Goal: Task Accomplishment & Management: Complete application form

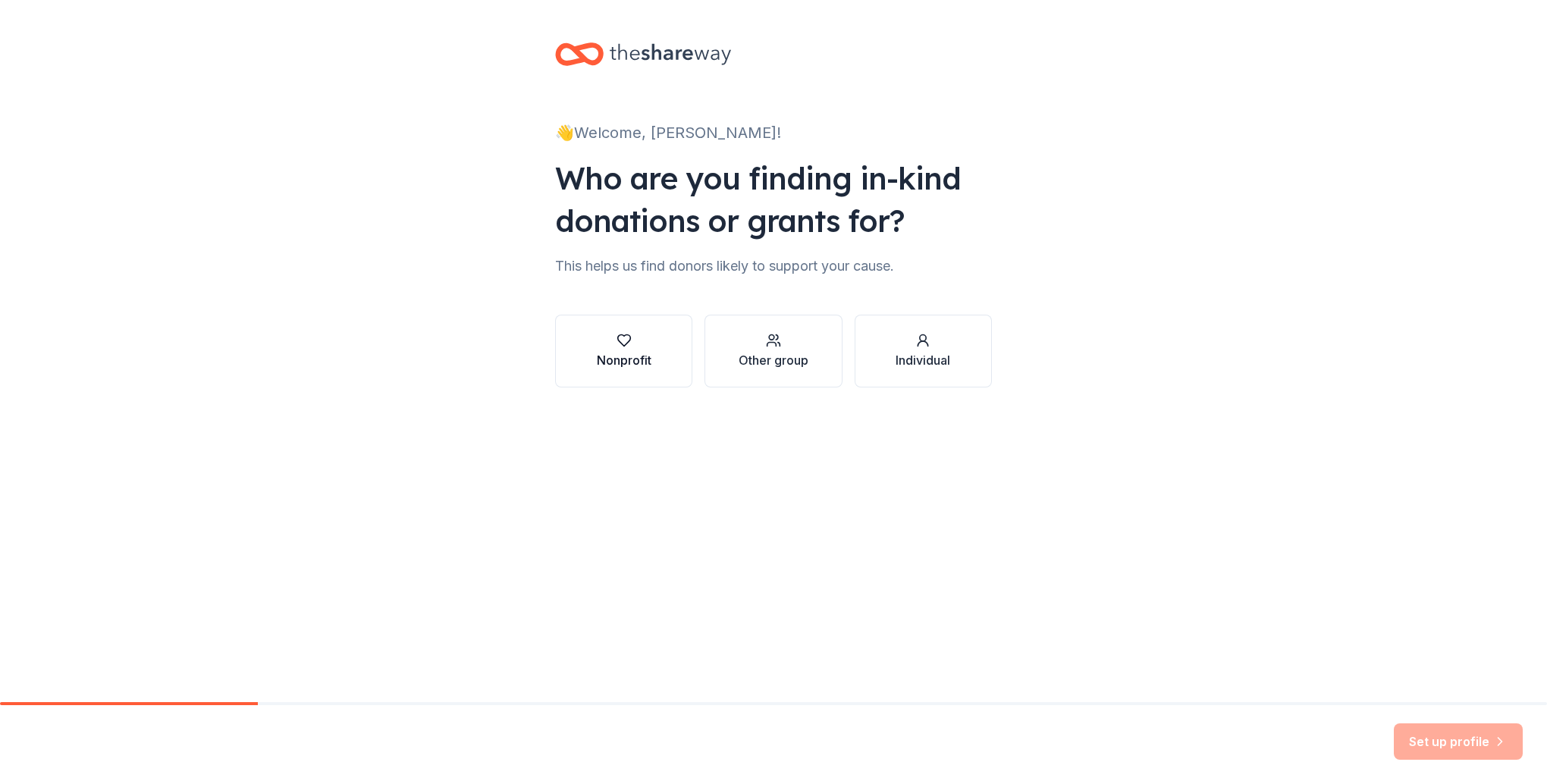
click at [667, 351] on button "Nonprofit" at bounding box center [624, 351] width 137 height 73
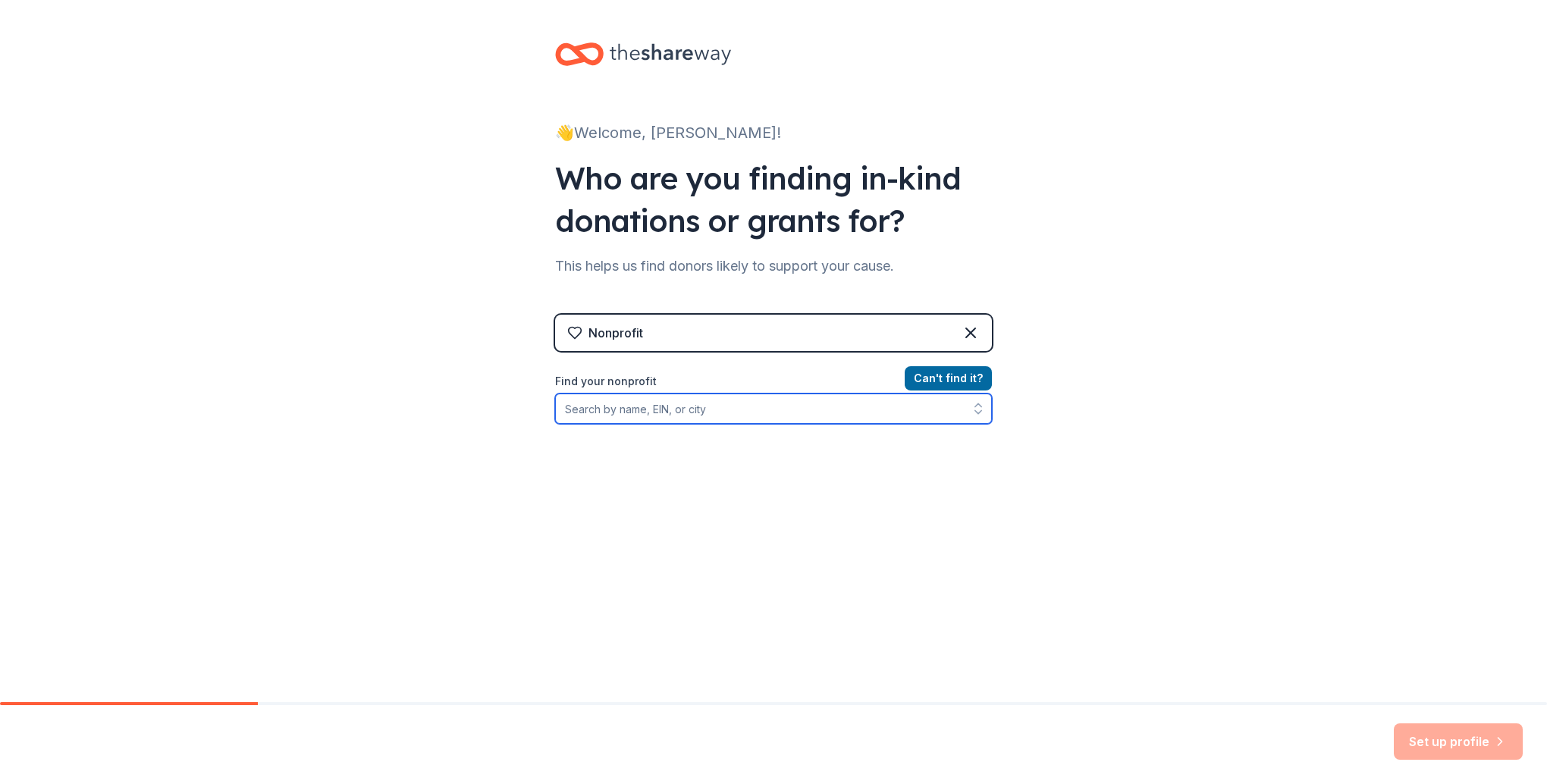
click at [834, 400] on input "Find your nonprofit" at bounding box center [774, 408] width 437 height 30
type input "526049402"
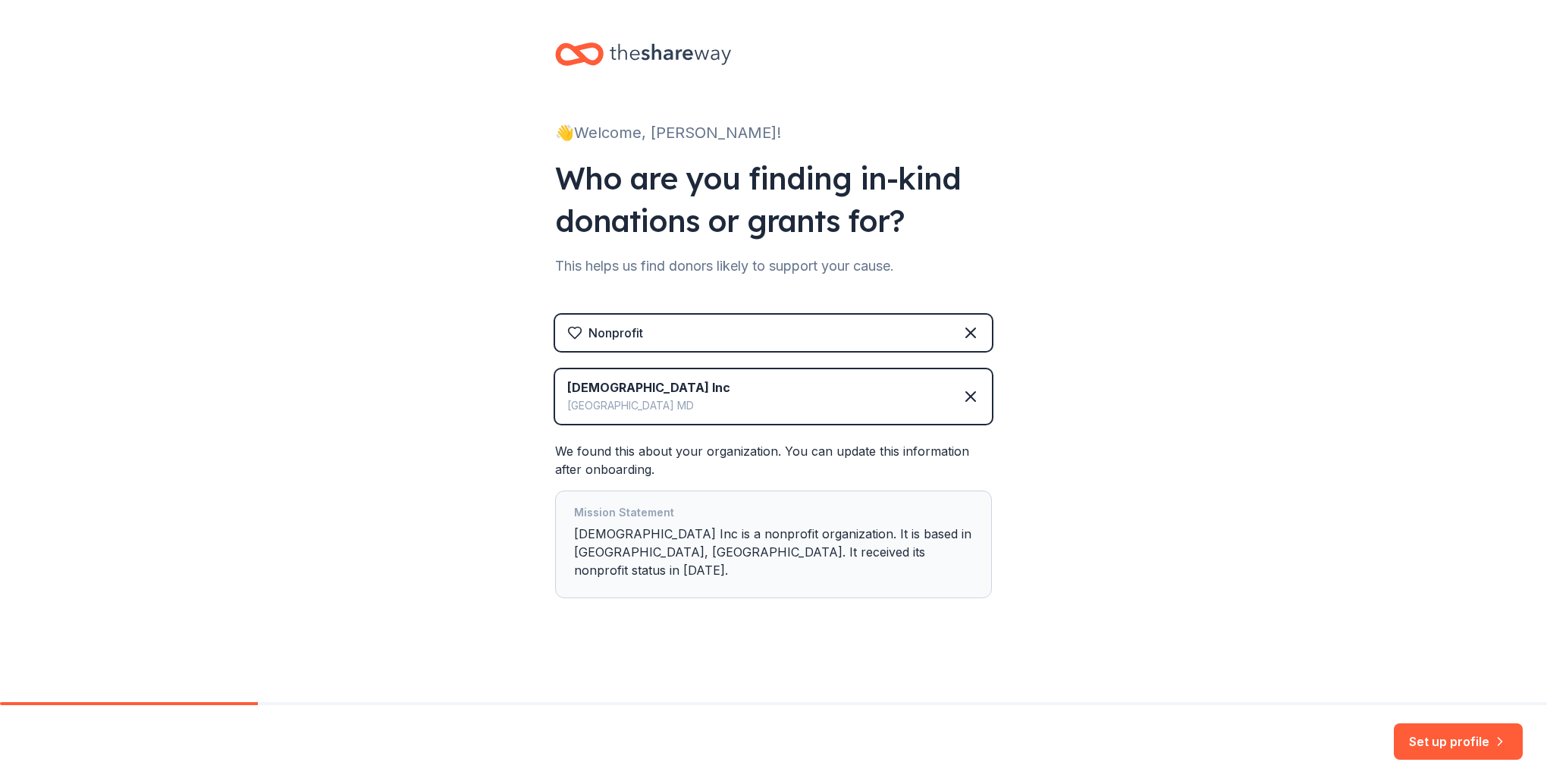
click at [730, 393] on div "[DEMOGRAPHIC_DATA] Inc" at bounding box center [649, 386] width 163 height 18
click at [1441, 737] on button "Set up profile" at bounding box center [1458, 741] width 129 height 37
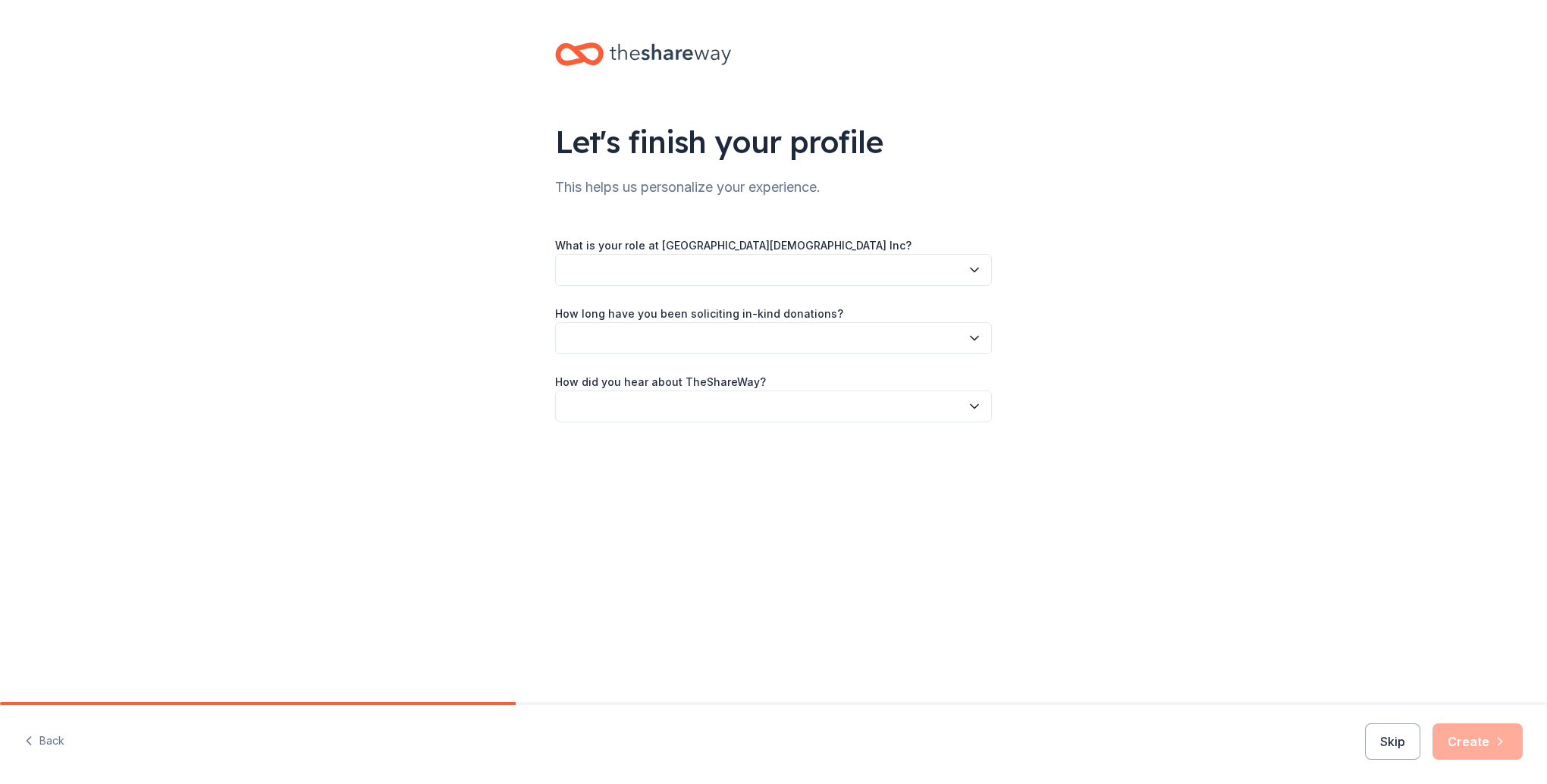
click at [978, 272] on icon "button" at bounding box center [975, 270] width 15 height 15
click at [728, 400] on div "Event Coordinator/Planner" at bounding box center [773, 401] width 429 height 30
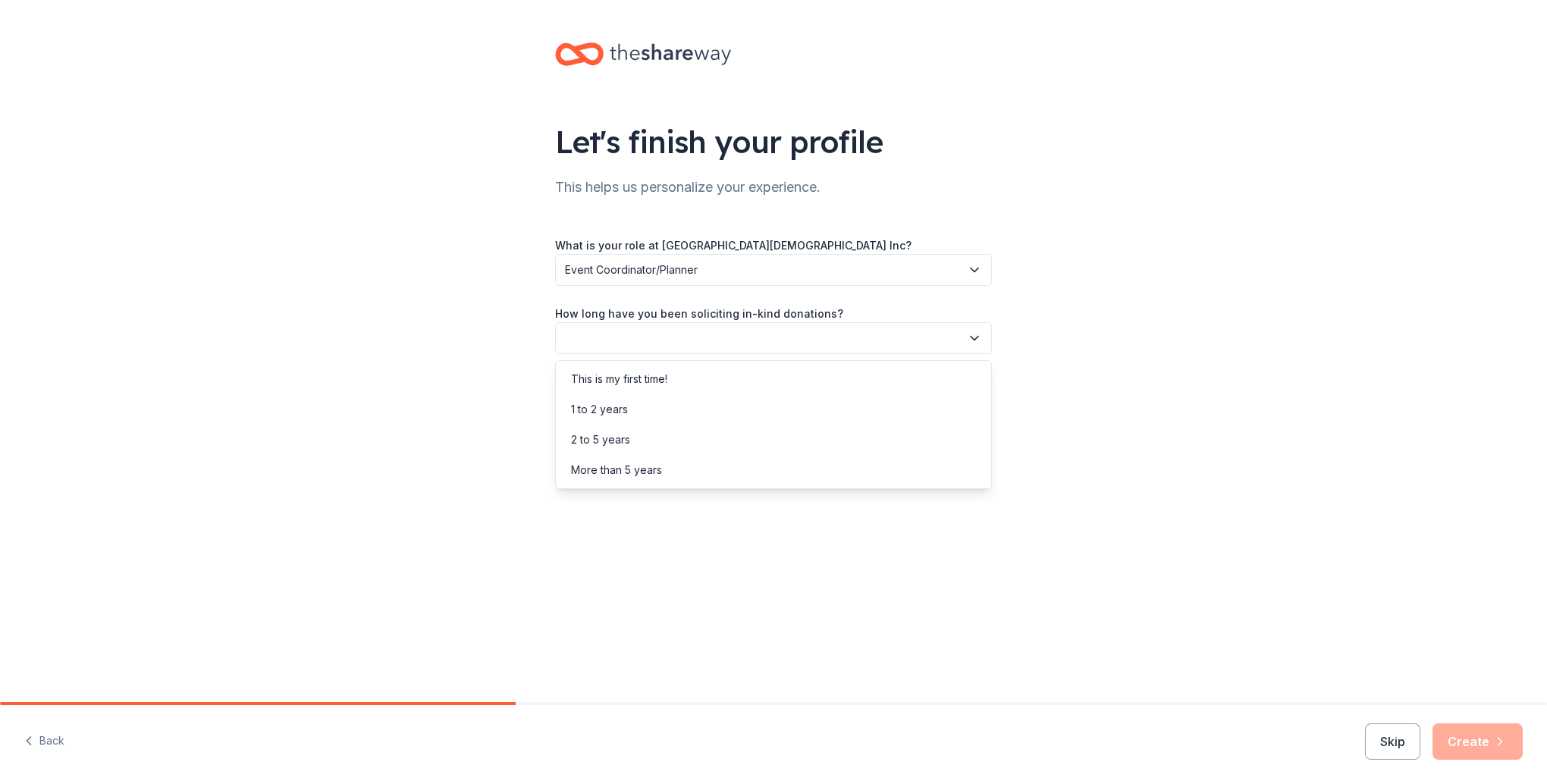
click at [983, 330] on button "button" at bounding box center [774, 339] width 437 height 32
click at [766, 377] on div "This is my first time!" at bounding box center [773, 379] width 429 height 30
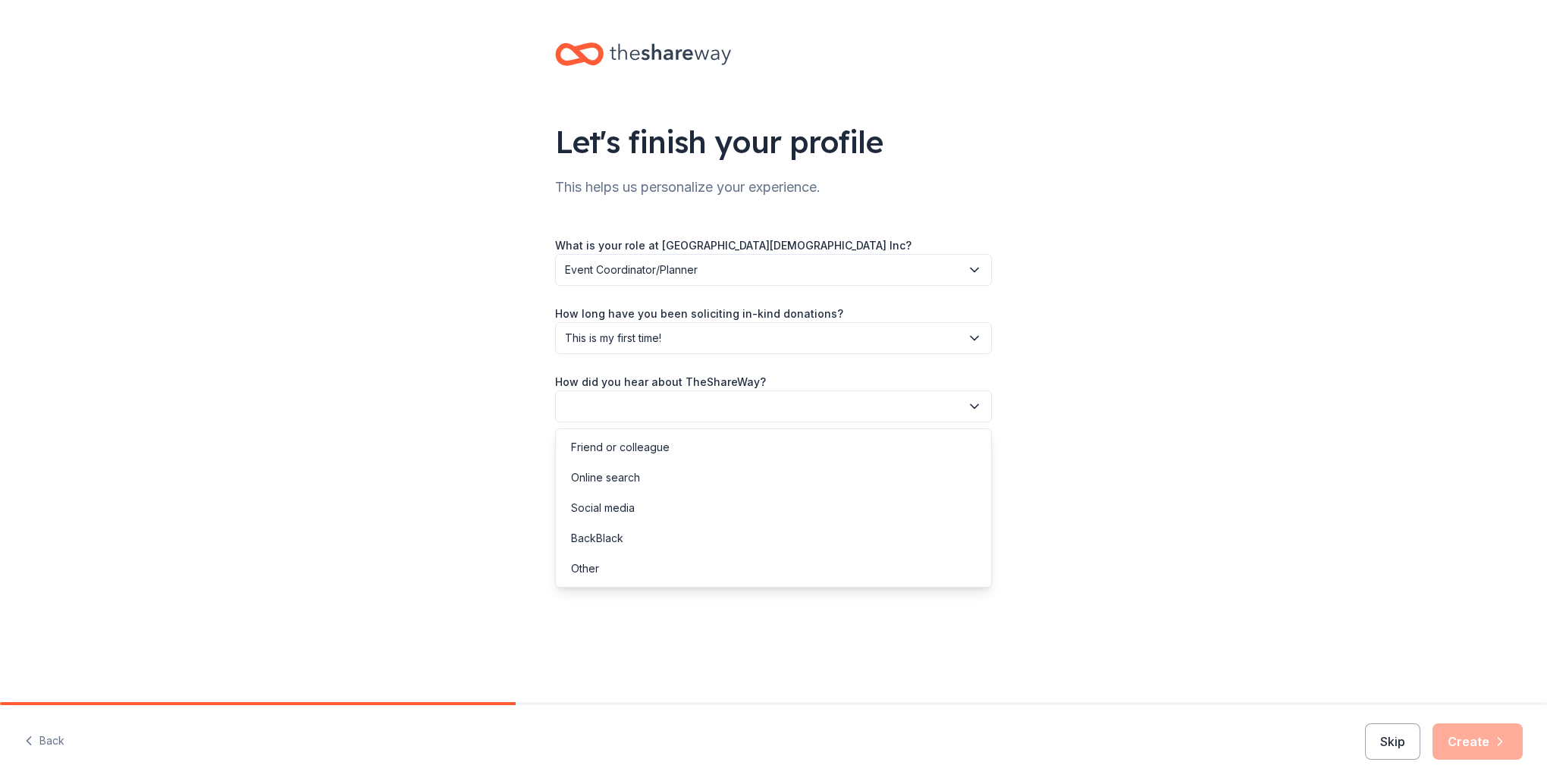
click at [979, 402] on icon "button" at bounding box center [975, 406] width 15 height 15
click at [793, 473] on div "Online search" at bounding box center [773, 477] width 429 height 30
click at [1468, 748] on button "Create" at bounding box center [1478, 741] width 90 height 37
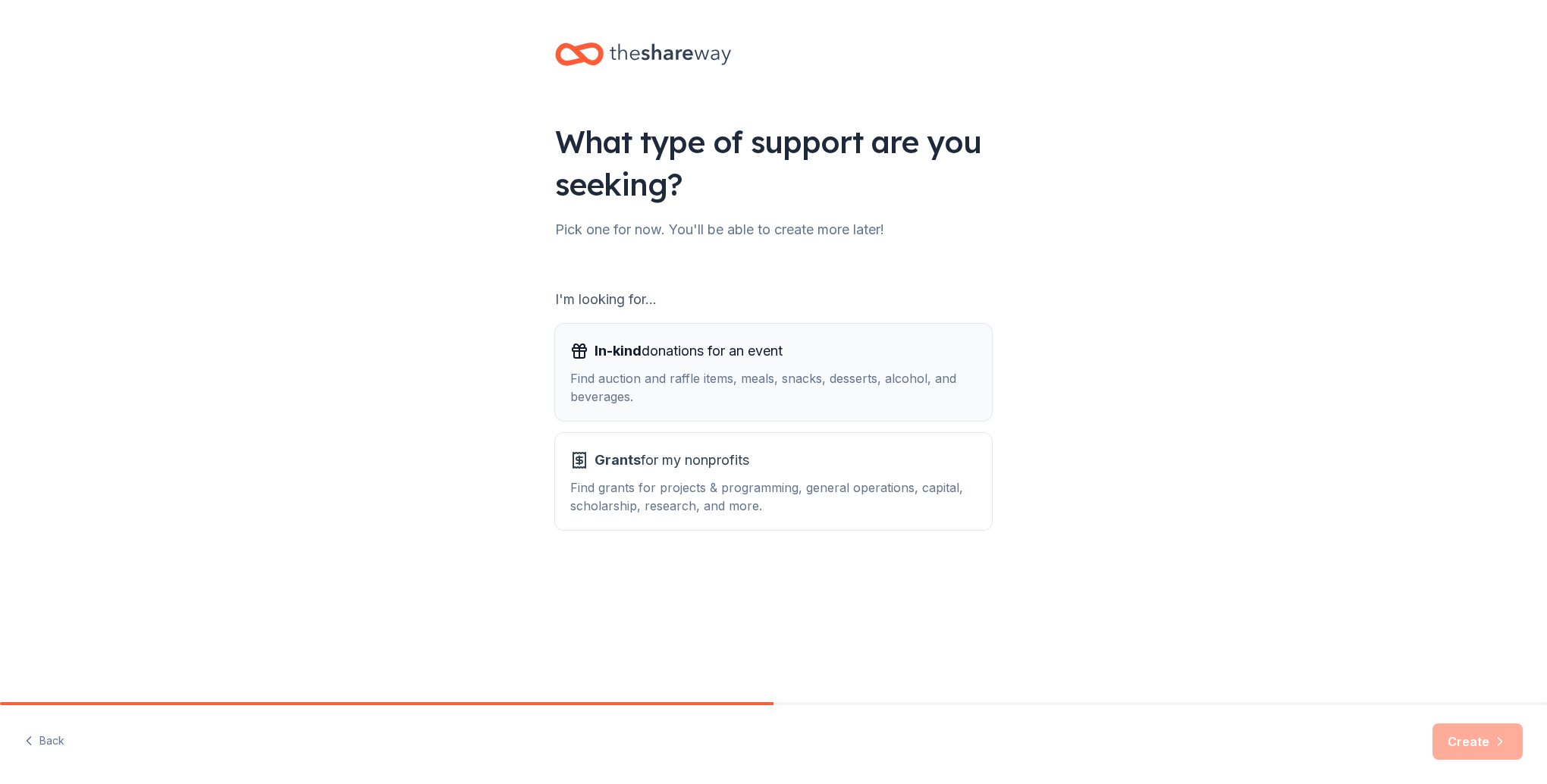
click at [876, 372] on div "Find auction and raffle items, meals, snacks, desserts, alcohol, and beverages." at bounding box center [773, 387] width 406 height 37
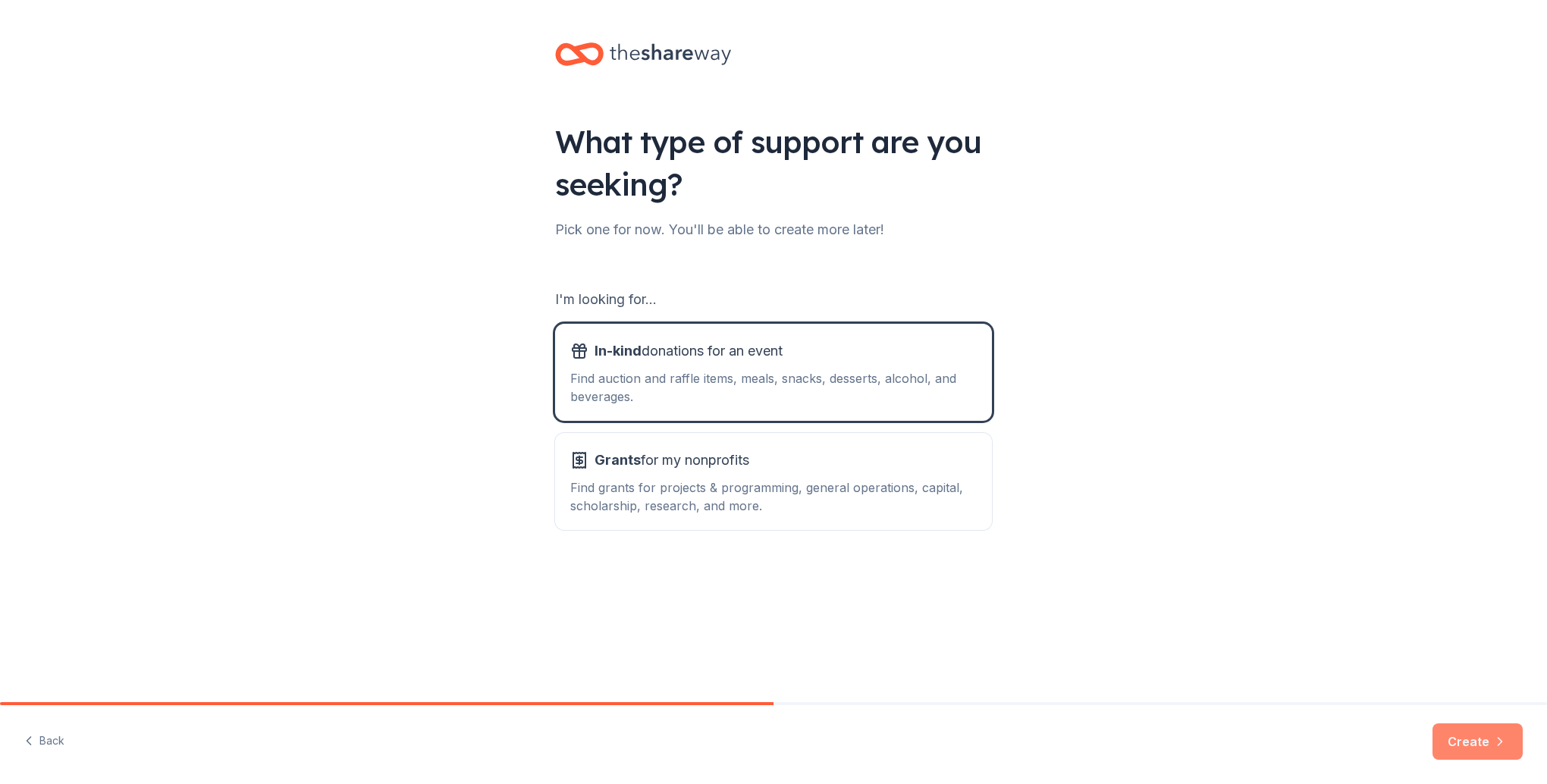
click at [1485, 745] on button "Create" at bounding box center [1478, 741] width 90 height 37
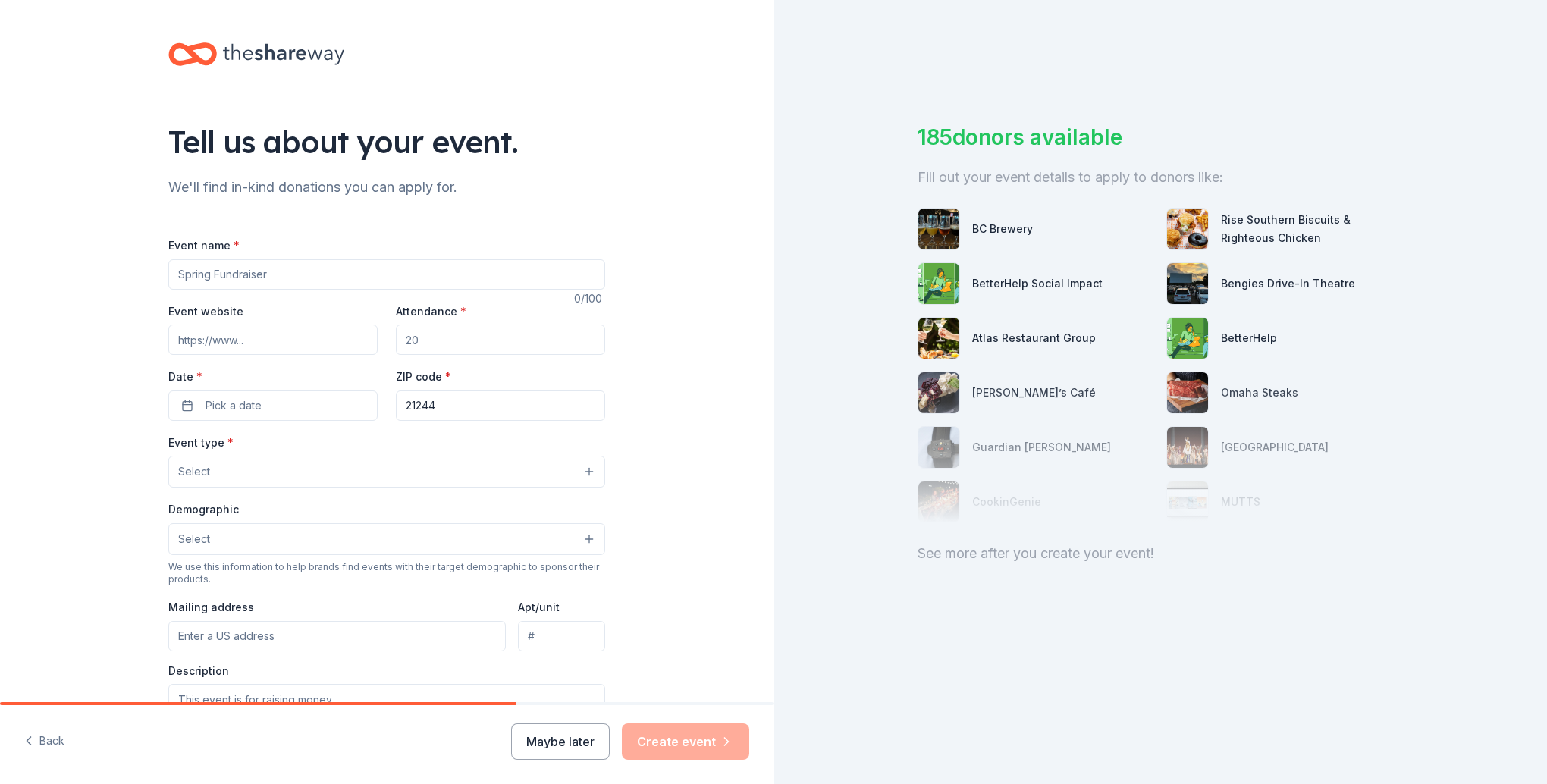
click at [279, 271] on input "Event name *" at bounding box center [387, 274] width 437 height 30
type input "[DATE] Outreach Baskets"
click at [185, 342] on input "Event website" at bounding box center [272, 339] width 209 height 30
type input "www.wearethetab.church"
click at [432, 346] on input "Attendance *" at bounding box center [500, 339] width 209 height 30
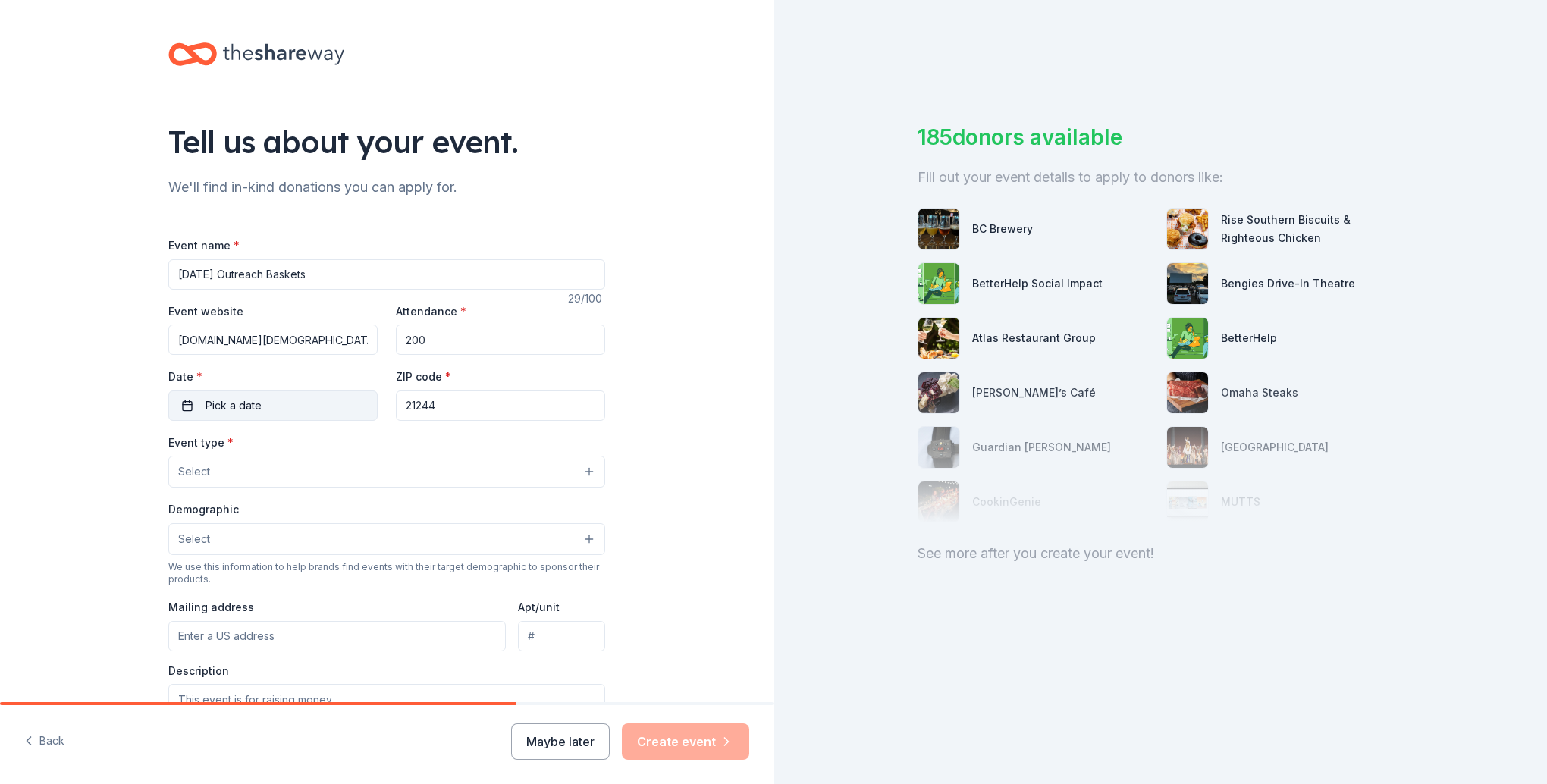
type input "200"
click at [282, 409] on button "Pick a date" at bounding box center [272, 405] width 209 height 30
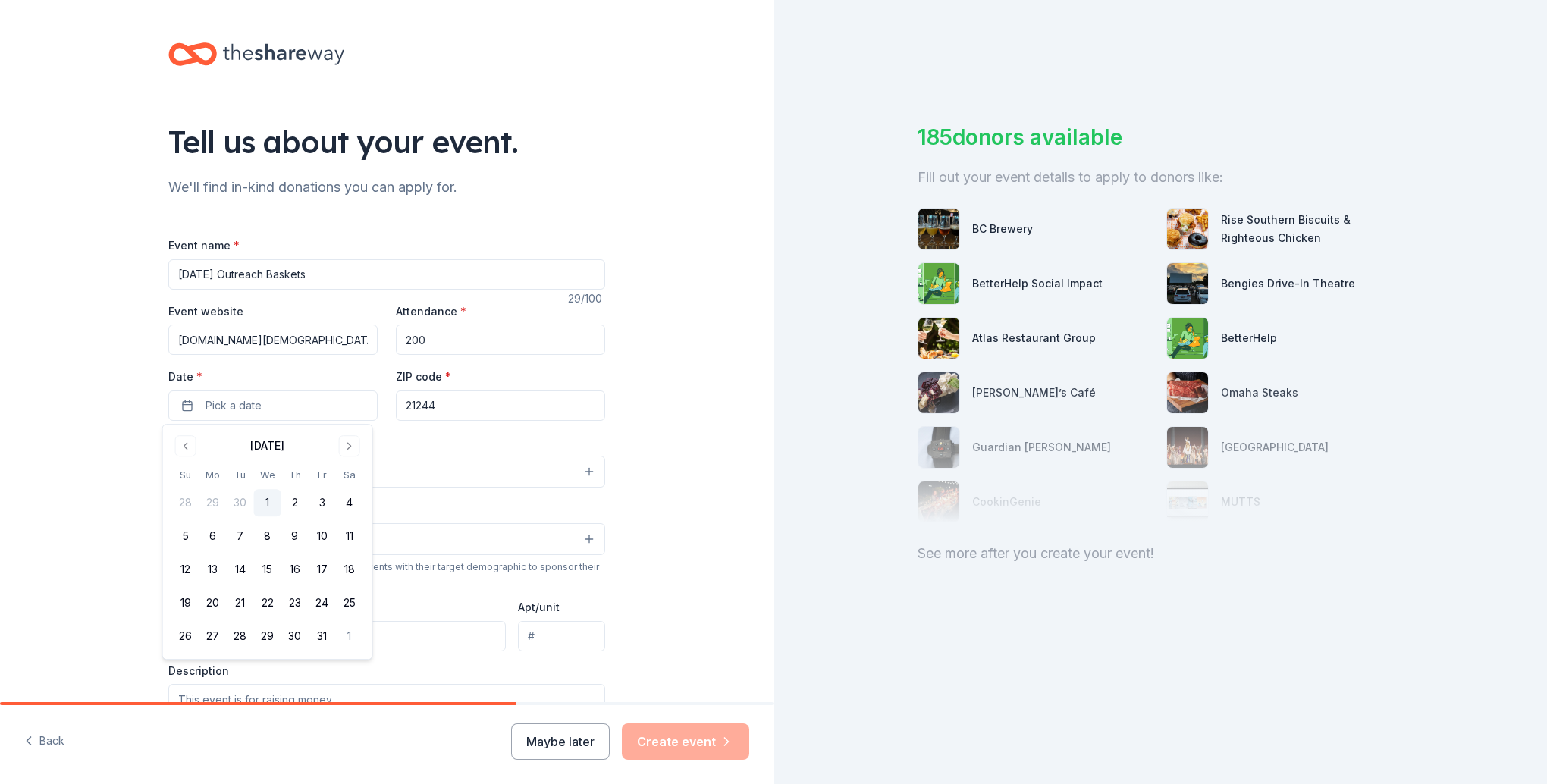
click at [350, 434] on div "October 2025" at bounding box center [267, 444] width 191 height 22
click at [349, 437] on button "Go to next month" at bounding box center [349, 445] width 22 height 22
click at [188, 631] on button "23" at bounding box center [185, 636] width 27 height 27
click at [181, 632] on button "23" at bounding box center [185, 636] width 27 height 27
click at [182, 632] on button "23" at bounding box center [185, 636] width 27 height 27
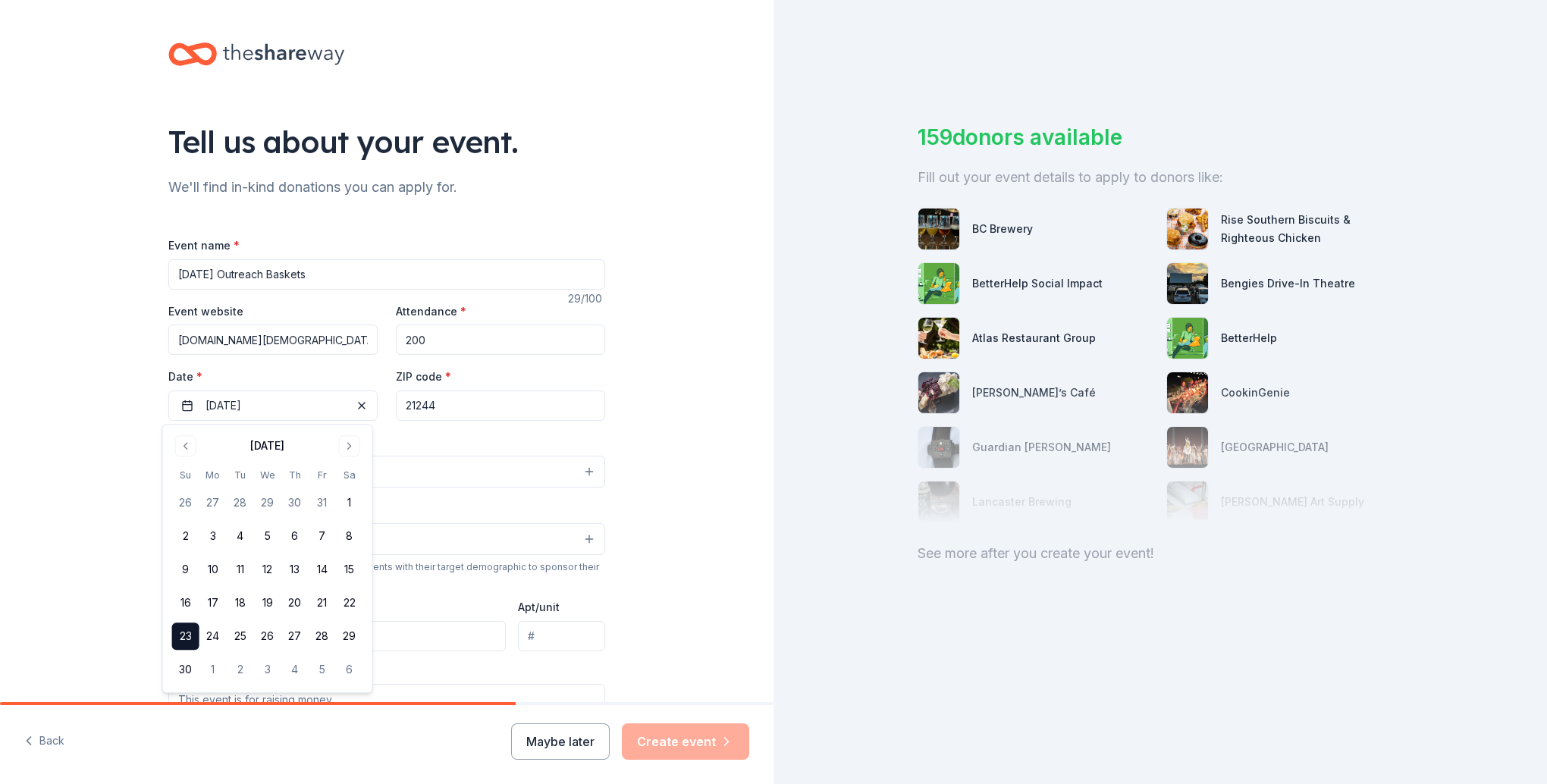
click at [435, 443] on div "Event type * Select" at bounding box center [387, 460] width 437 height 55
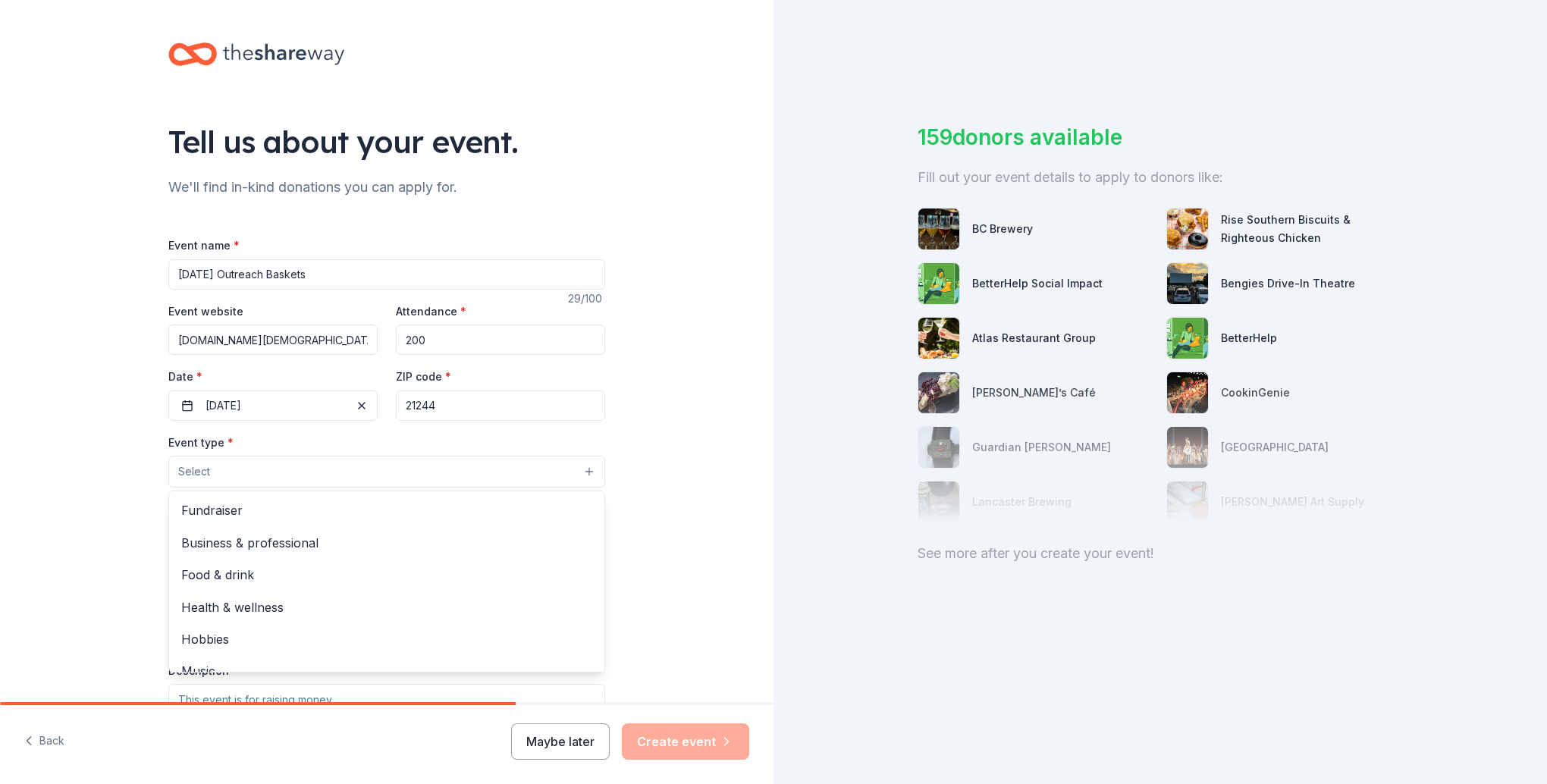
click at [570, 464] on button "Select" at bounding box center [387, 472] width 437 height 32
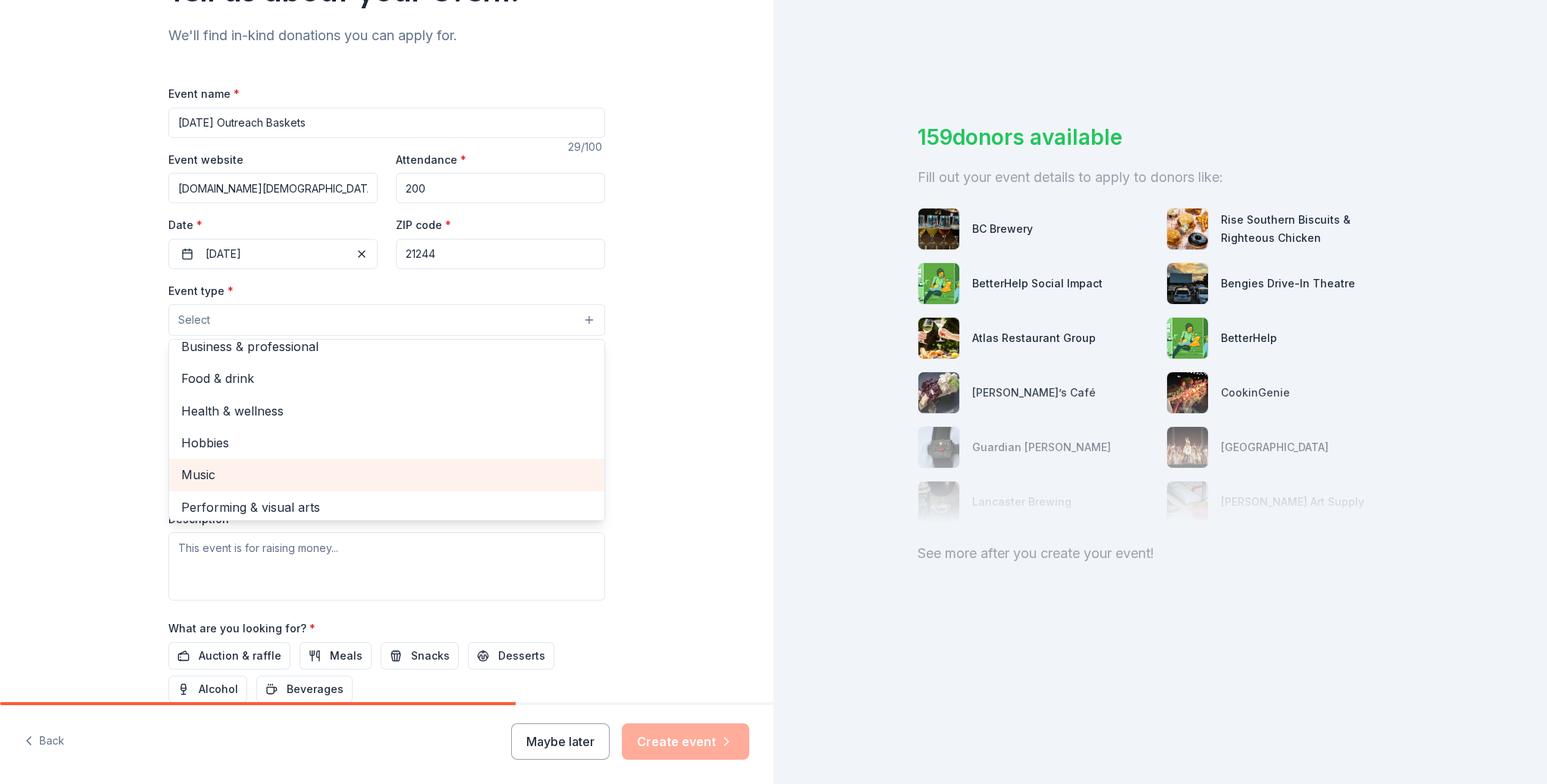
scroll to position [50, 0]
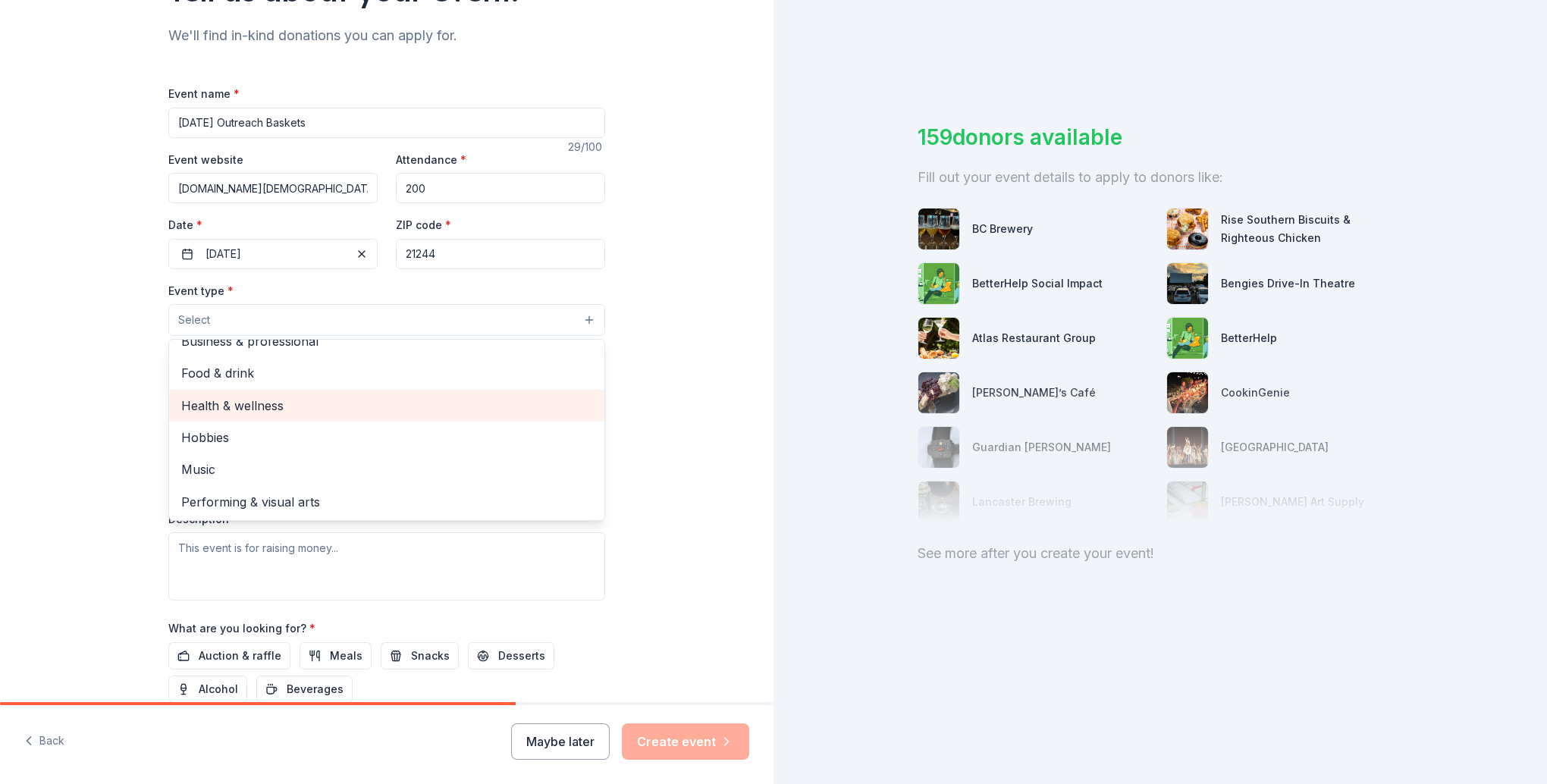
click at [315, 402] on span "Health & wellness" at bounding box center [387, 405] width 411 height 20
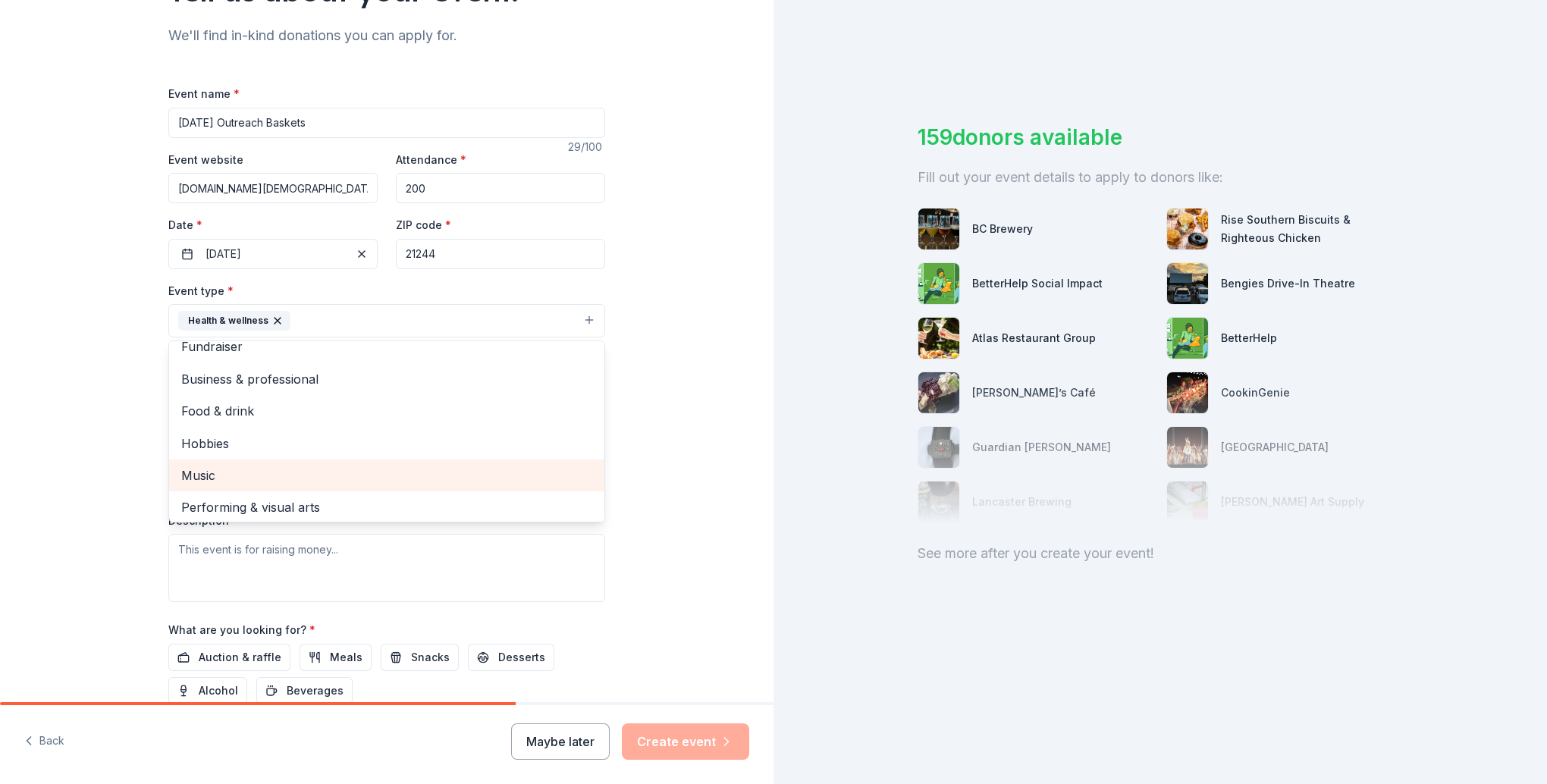
scroll to position [18, 0]
click at [698, 462] on div "Tell us about your event. We'll find in-kind donations you can apply for. Event…" at bounding box center [387, 353] width 773 height 1010
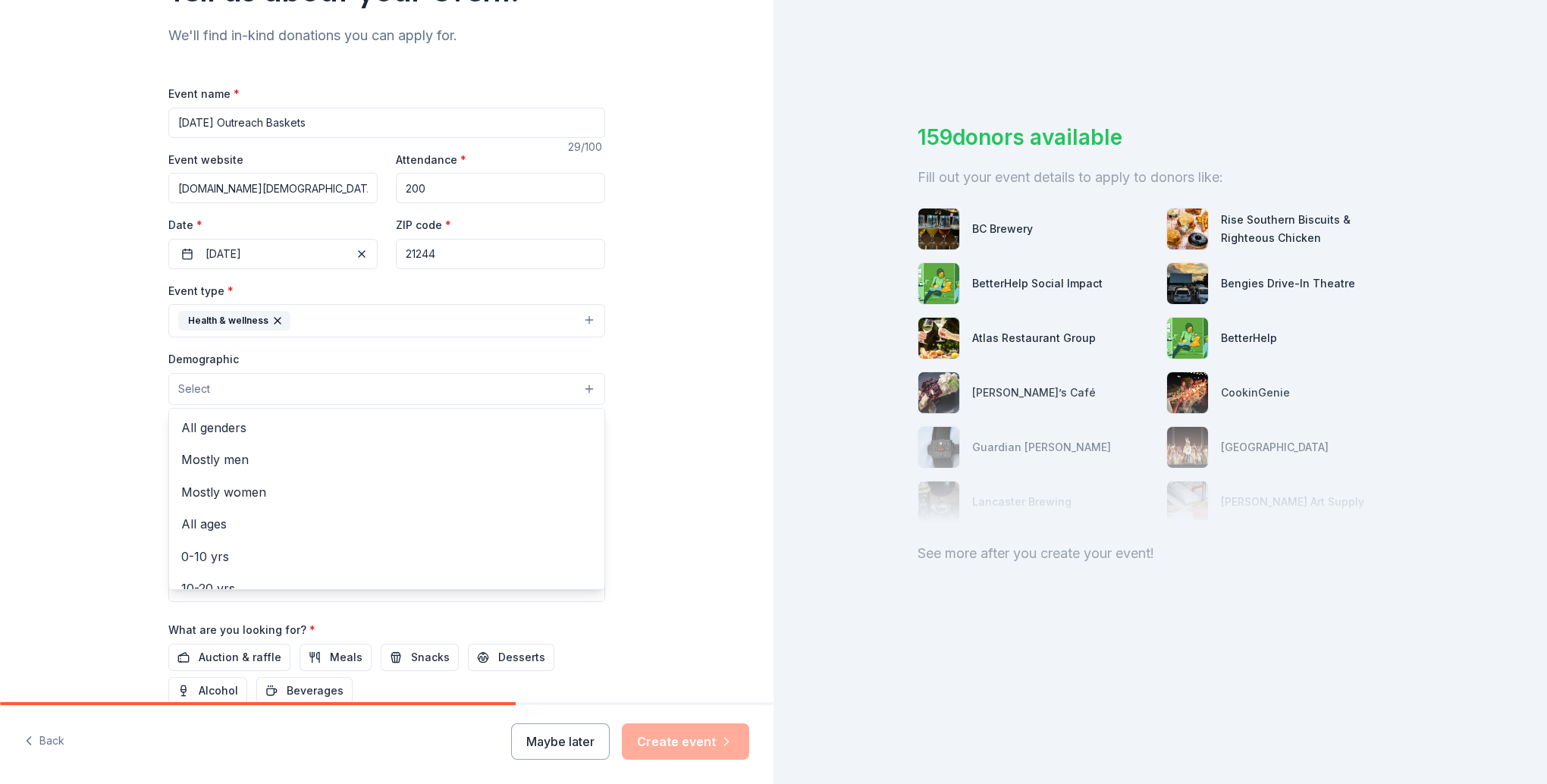
click at [493, 389] on button "Select" at bounding box center [387, 389] width 437 height 32
click at [227, 428] on span "All genders" at bounding box center [387, 427] width 411 height 20
click at [210, 501] on span "All ages" at bounding box center [387, 493] width 411 height 20
click at [698, 569] on div "Tell us about your event. We'll find in-kind donations you can apply for. Event…" at bounding box center [387, 354] width 773 height 1012
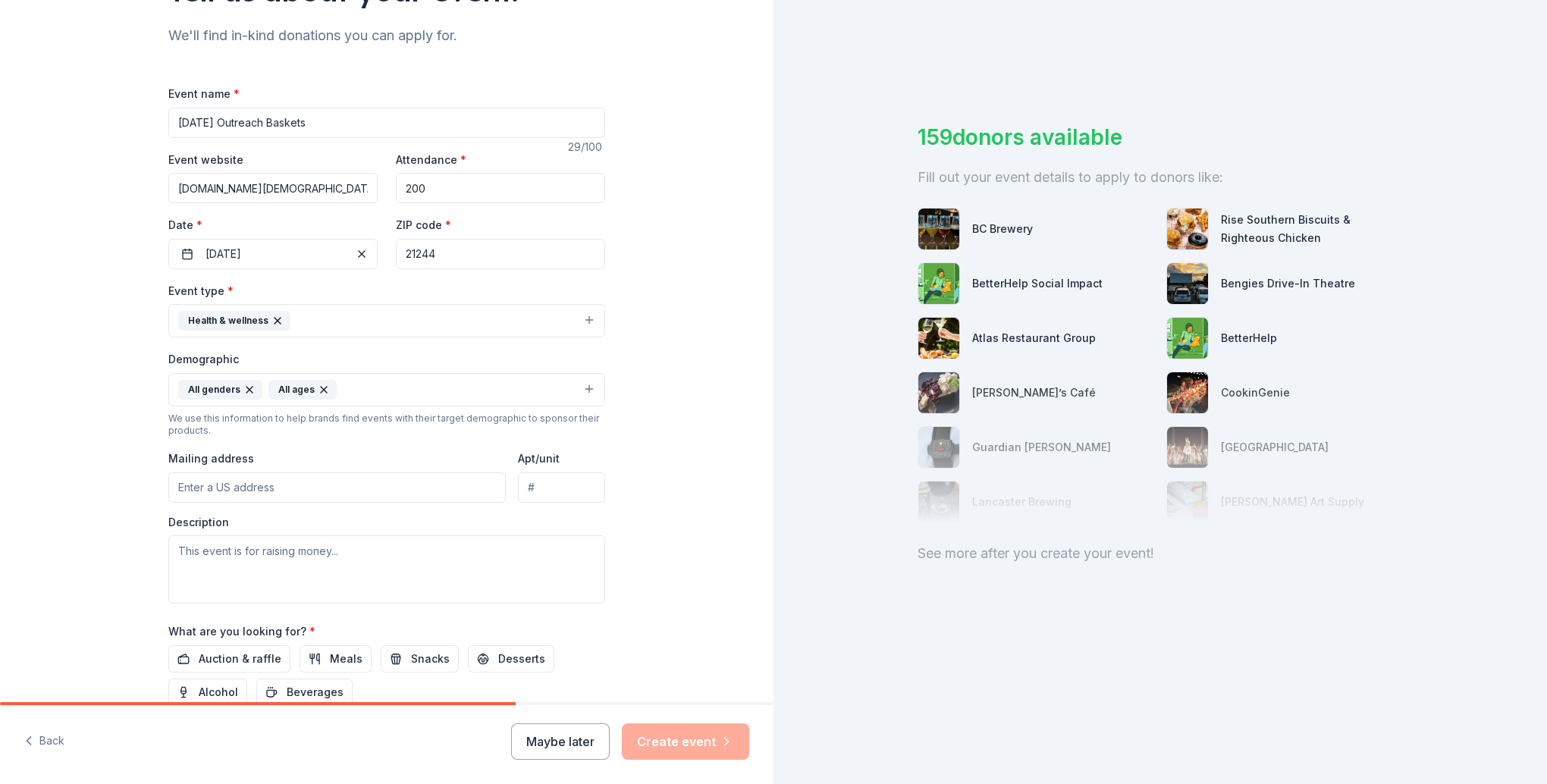
click at [379, 496] on input "Mailing address" at bounding box center [337, 488] width 338 height 30
type input "8334 Libery Road"
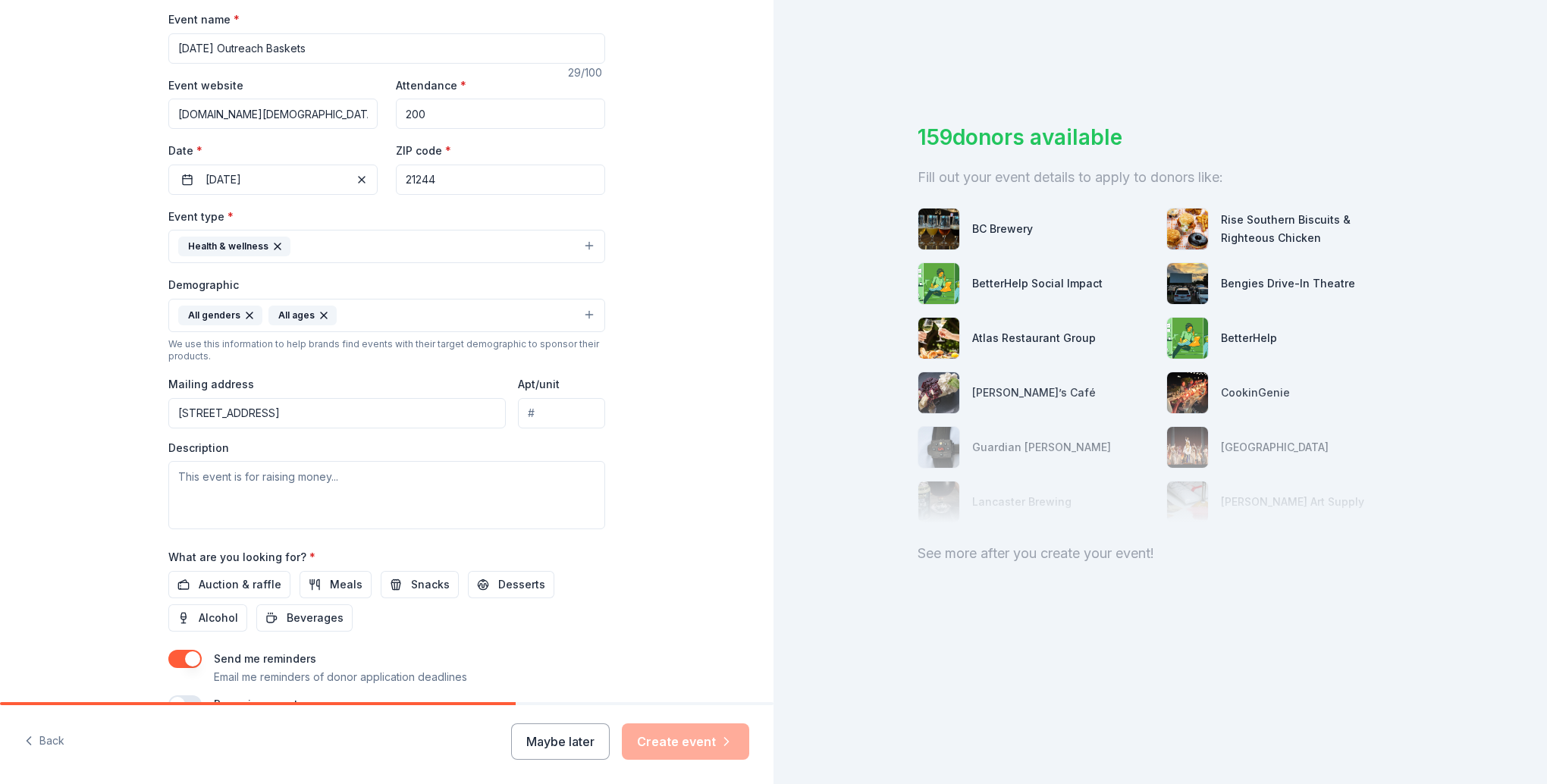
scroll to position [303, 0]
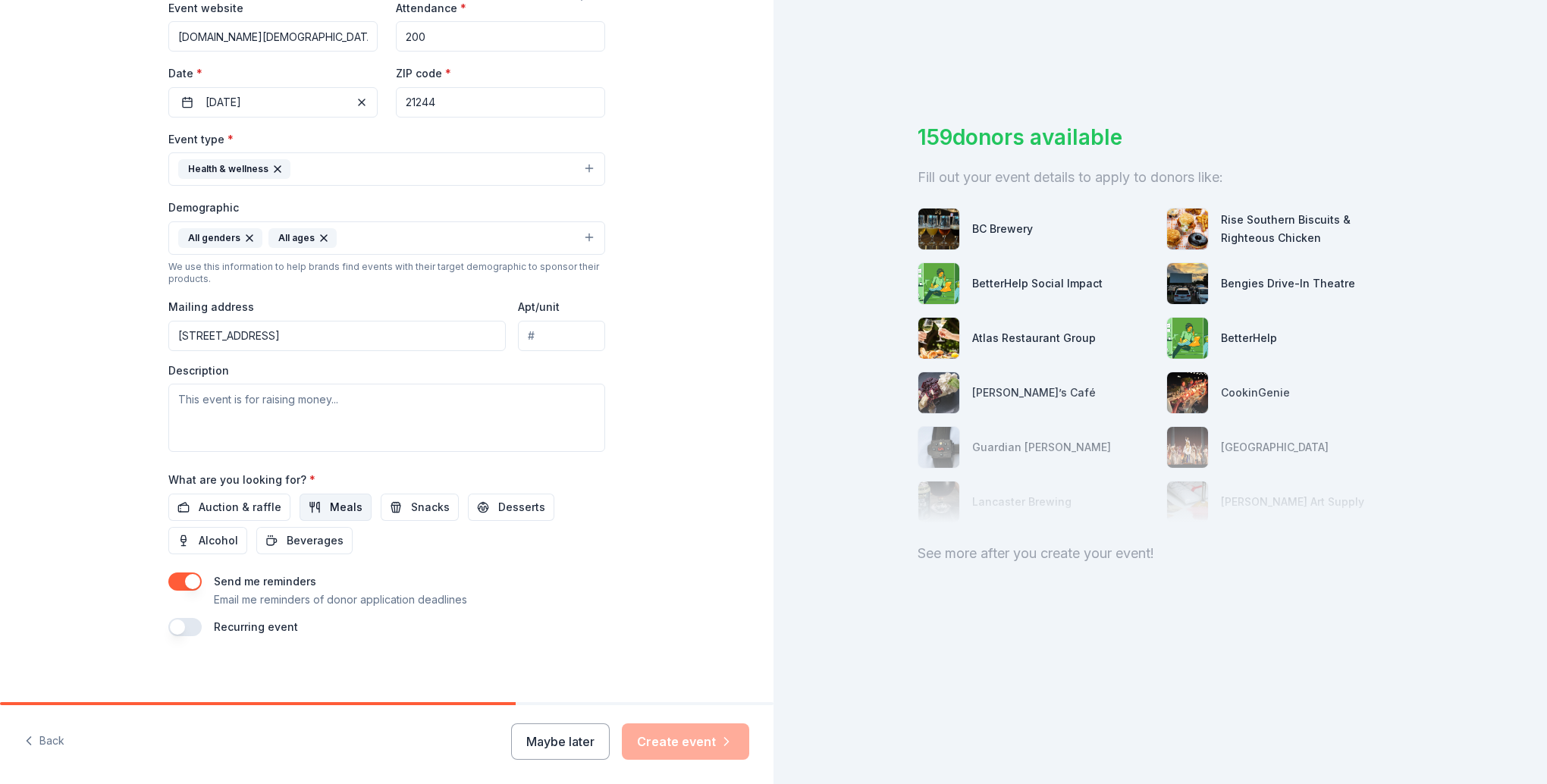
click at [340, 512] on span "Meals" at bounding box center [346, 506] width 33 height 18
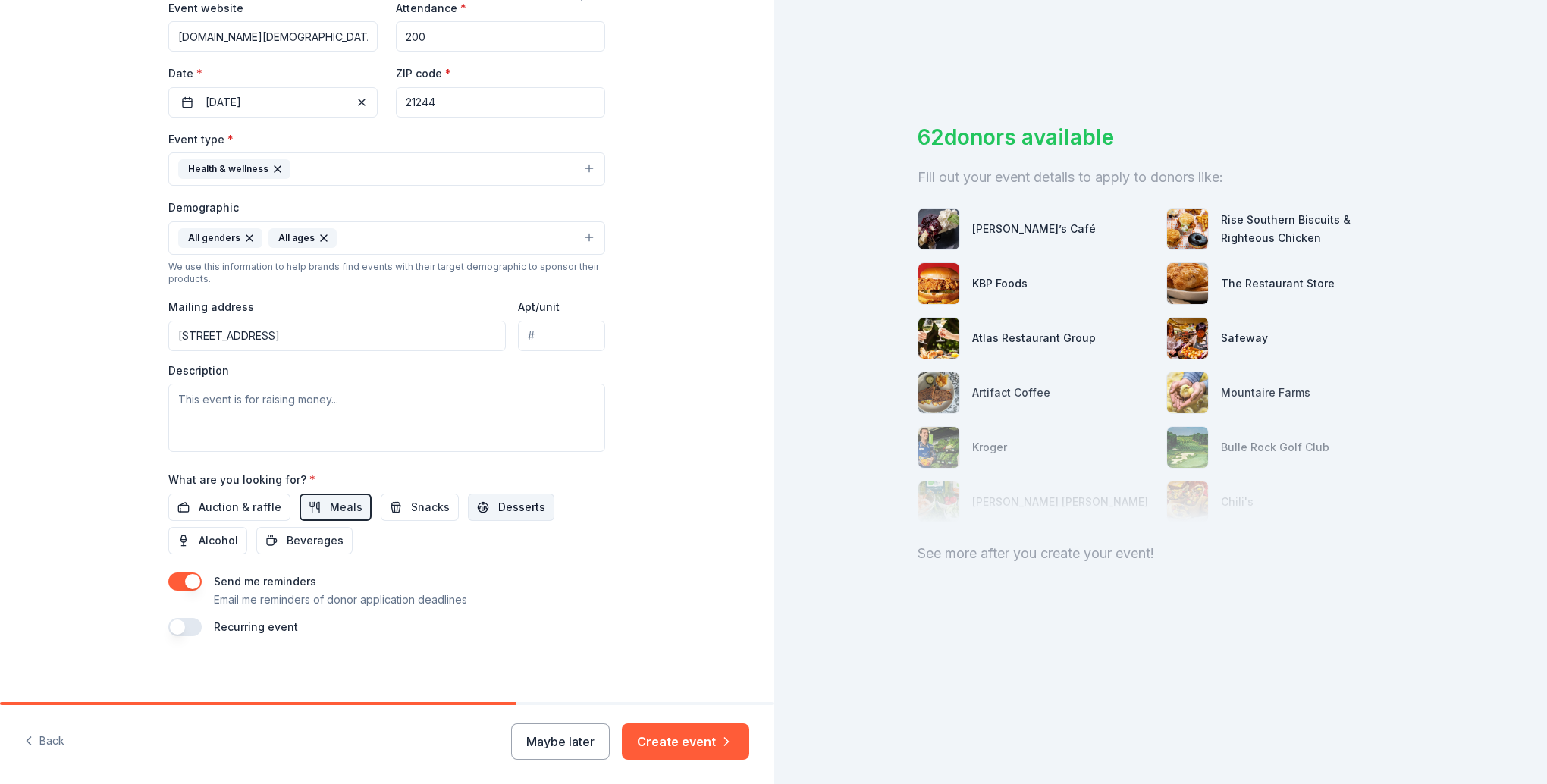
click at [479, 510] on button "Desserts" at bounding box center [511, 506] width 86 height 27
click at [197, 423] on textarea at bounding box center [387, 417] width 437 height 68
paste textarea "The [DEMOGRAPHIC_DATA] (The Tab) is committed to extending care and support to …"
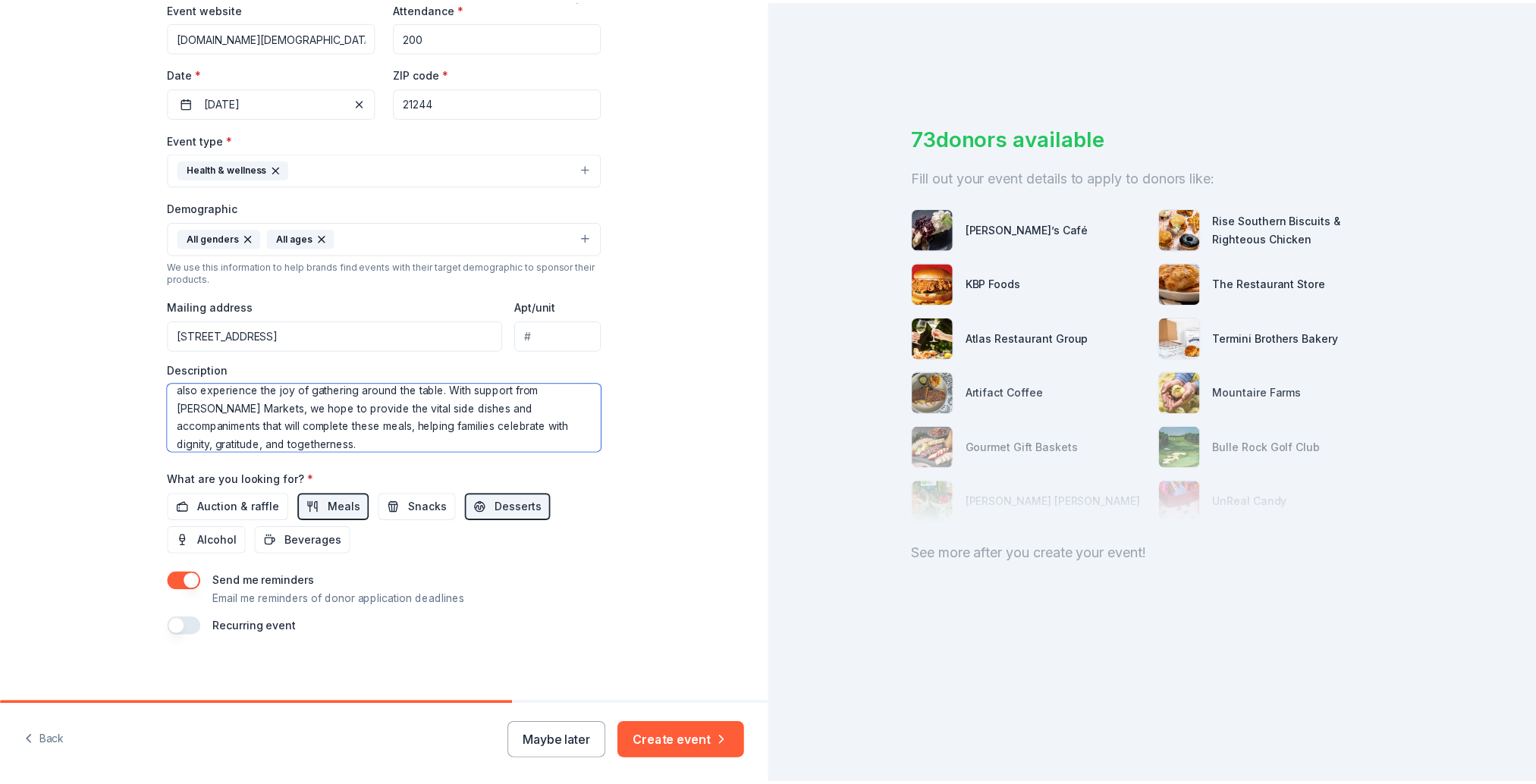
scroll to position [309, 0]
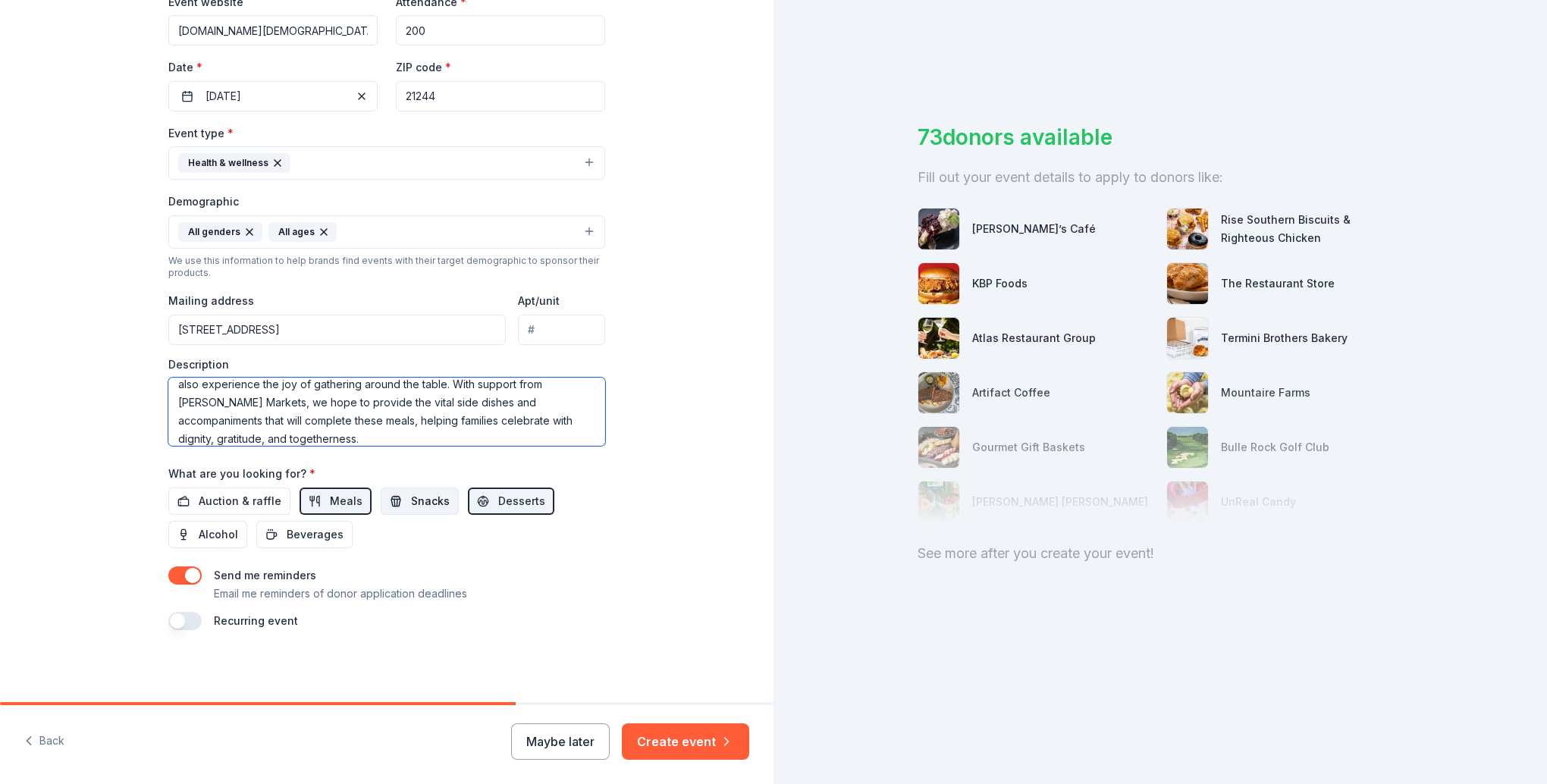
type textarea "The [DEMOGRAPHIC_DATA] (The Tab) is committed to extending care and support to …"
click at [432, 508] on span "Snacks" at bounding box center [430, 501] width 38 height 18
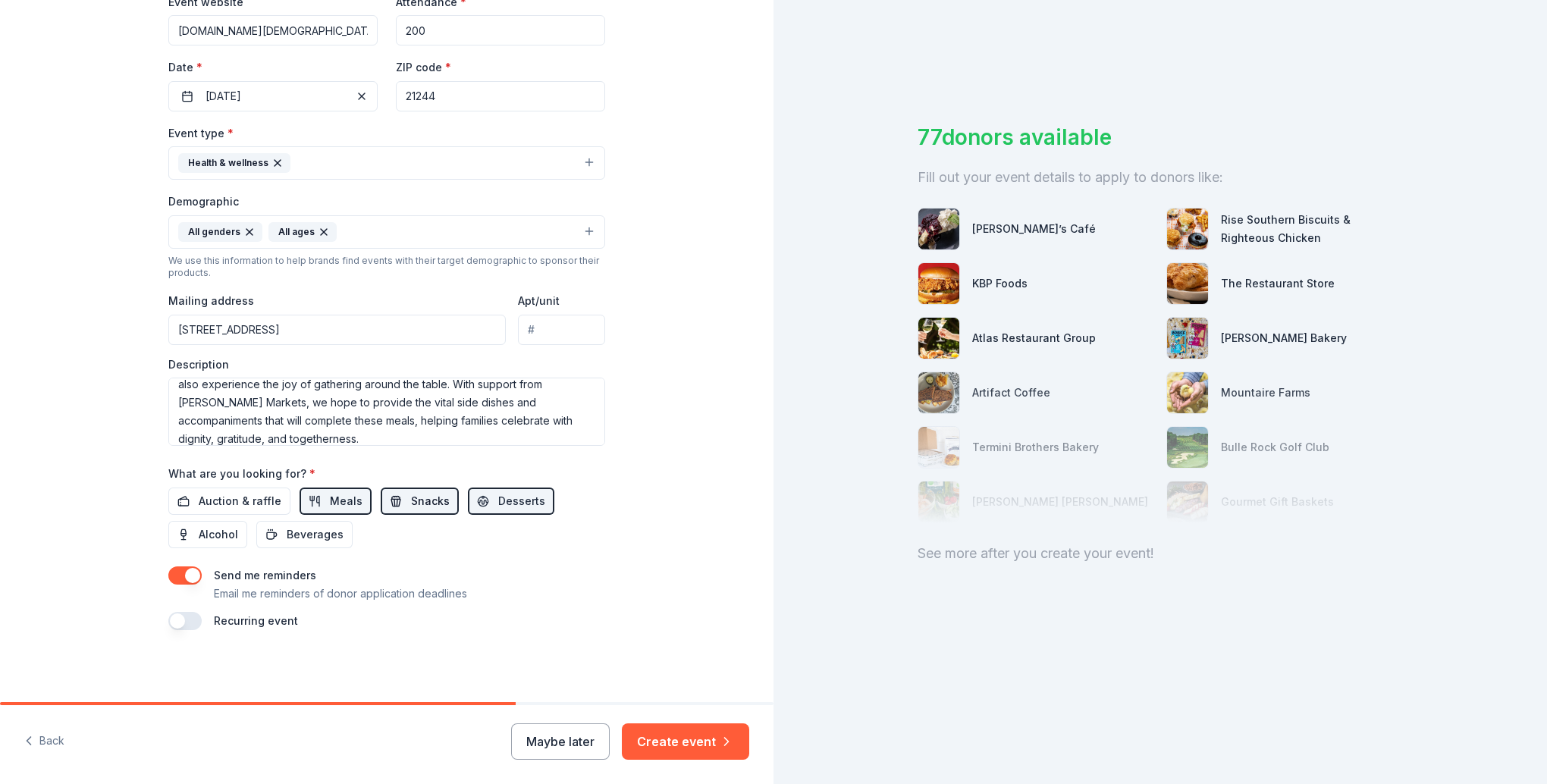
click at [432, 508] on span "Snacks" at bounding box center [430, 501] width 38 height 18
click at [518, 503] on span "Desserts" at bounding box center [522, 501] width 47 height 18
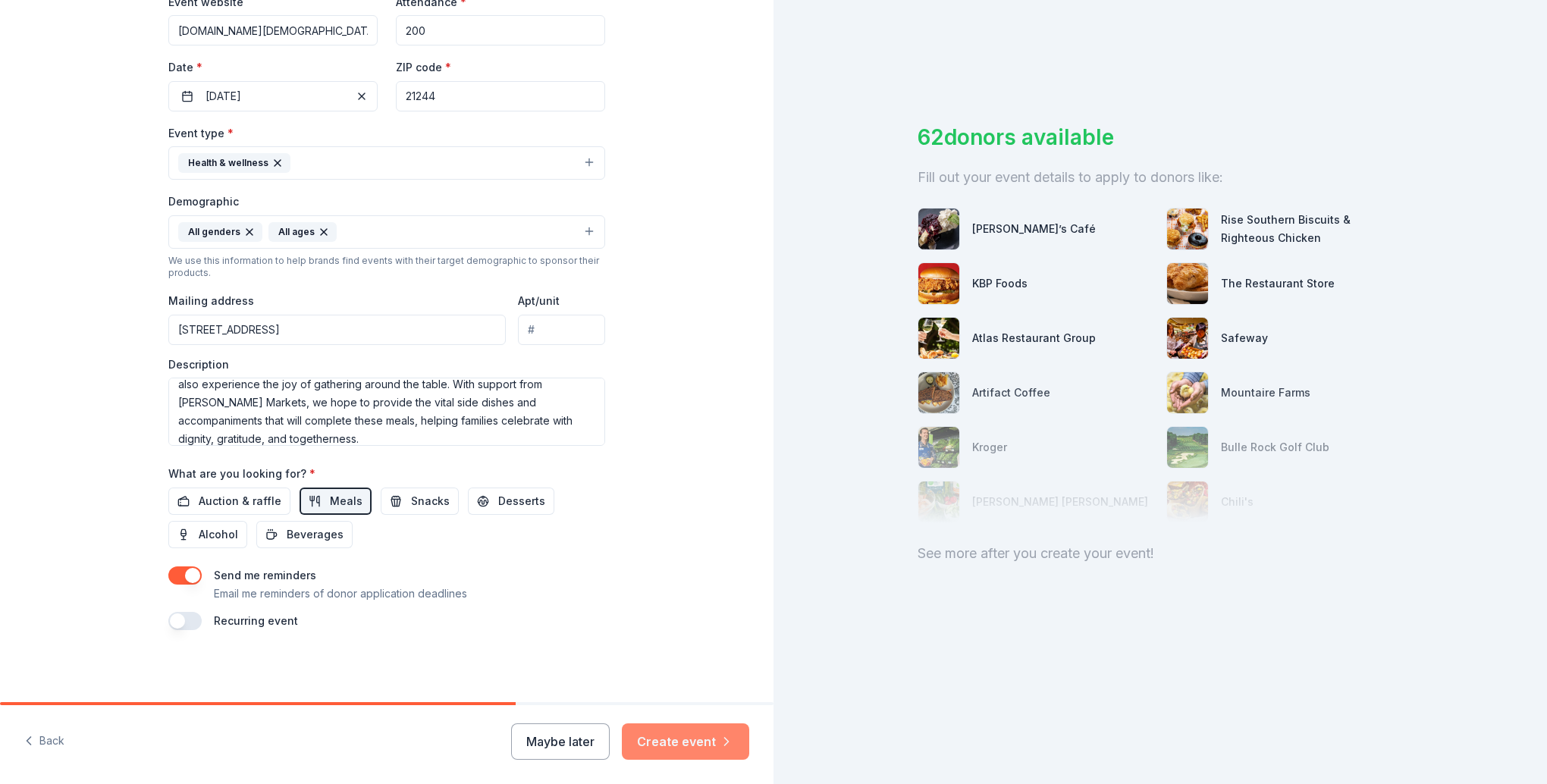
click at [709, 745] on button "Create event" at bounding box center [686, 741] width 128 height 37
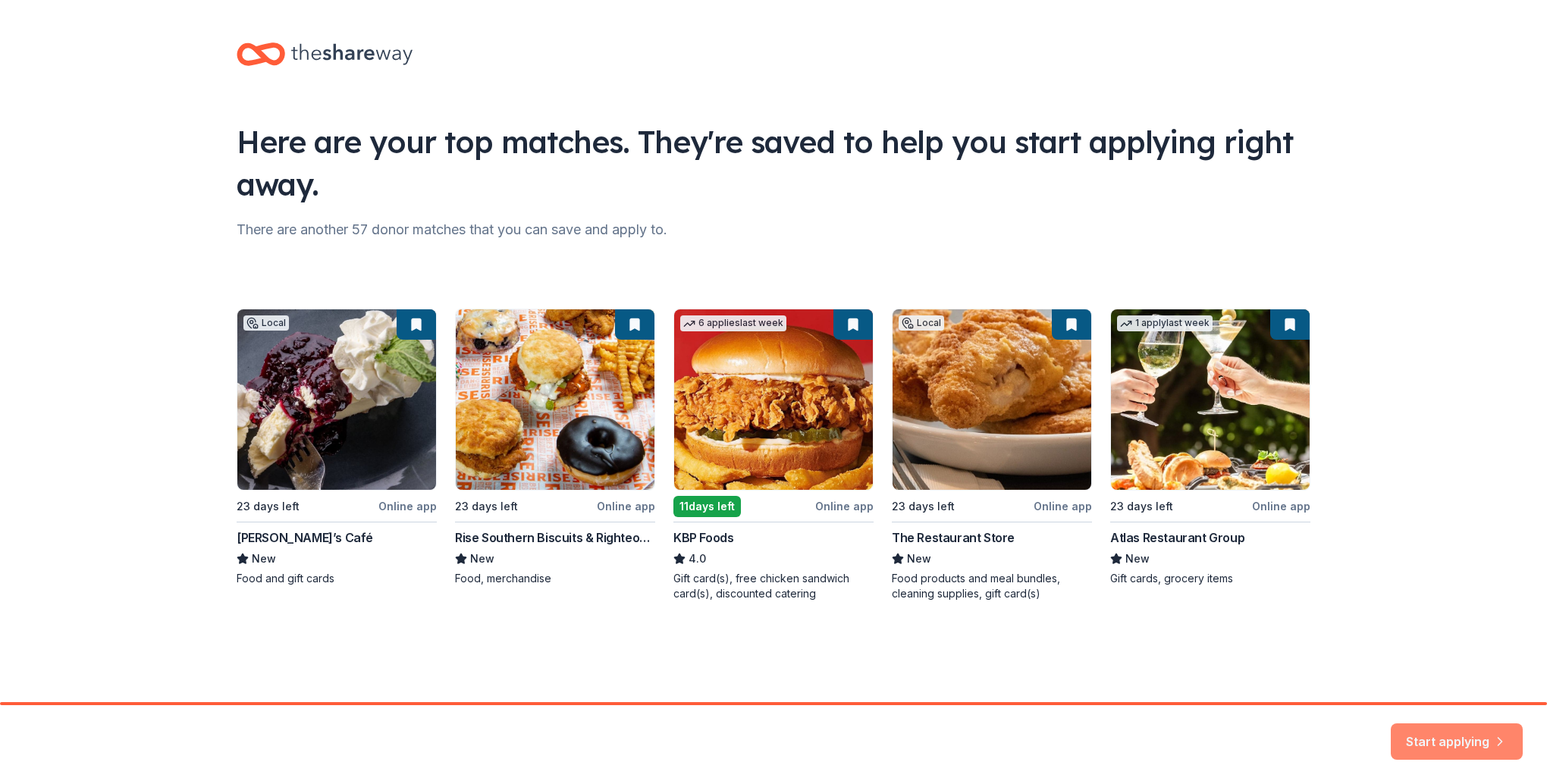
click at [1425, 745] on button "Start applying" at bounding box center [1456, 731] width 132 height 37
click at [1248, 452] on div "Local 23 days left Online app Michael’s Café New Food and gift cards 23 days le…" at bounding box center [773, 455] width 1074 height 293
click at [1277, 460] on div "Local 23 days left Online app Michael’s Café New Food and gift cards 23 days le…" at bounding box center [773, 455] width 1074 height 293
click at [1206, 421] on div "Local 23 days left Online app Michael’s Café New Food and gift cards 23 days le…" at bounding box center [773, 455] width 1074 height 293
drag, startPoint x: 1206, startPoint y: 419, endPoint x: 1216, endPoint y: 384, distance: 36.4
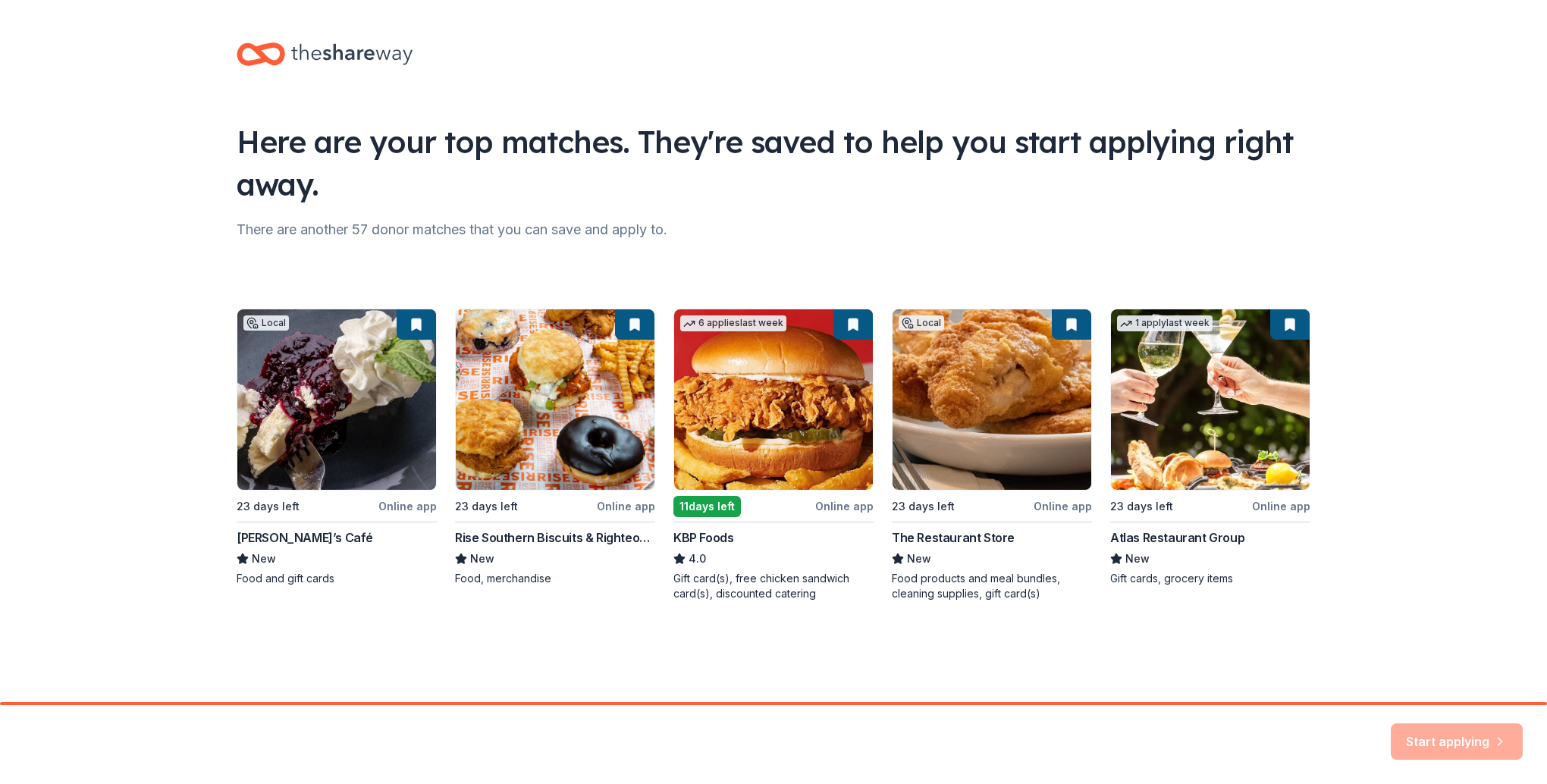
click at [1205, 406] on div "Local 23 days left Online app Michael’s Café New Food and gift cards 23 days le…" at bounding box center [773, 455] width 1074 height 293
click at [1174, 323] on div "Local 23 days left Online app Michael’s Café New Food and gift cards 23 days le…" at bounding box center [773, 455] width 1074 height 293
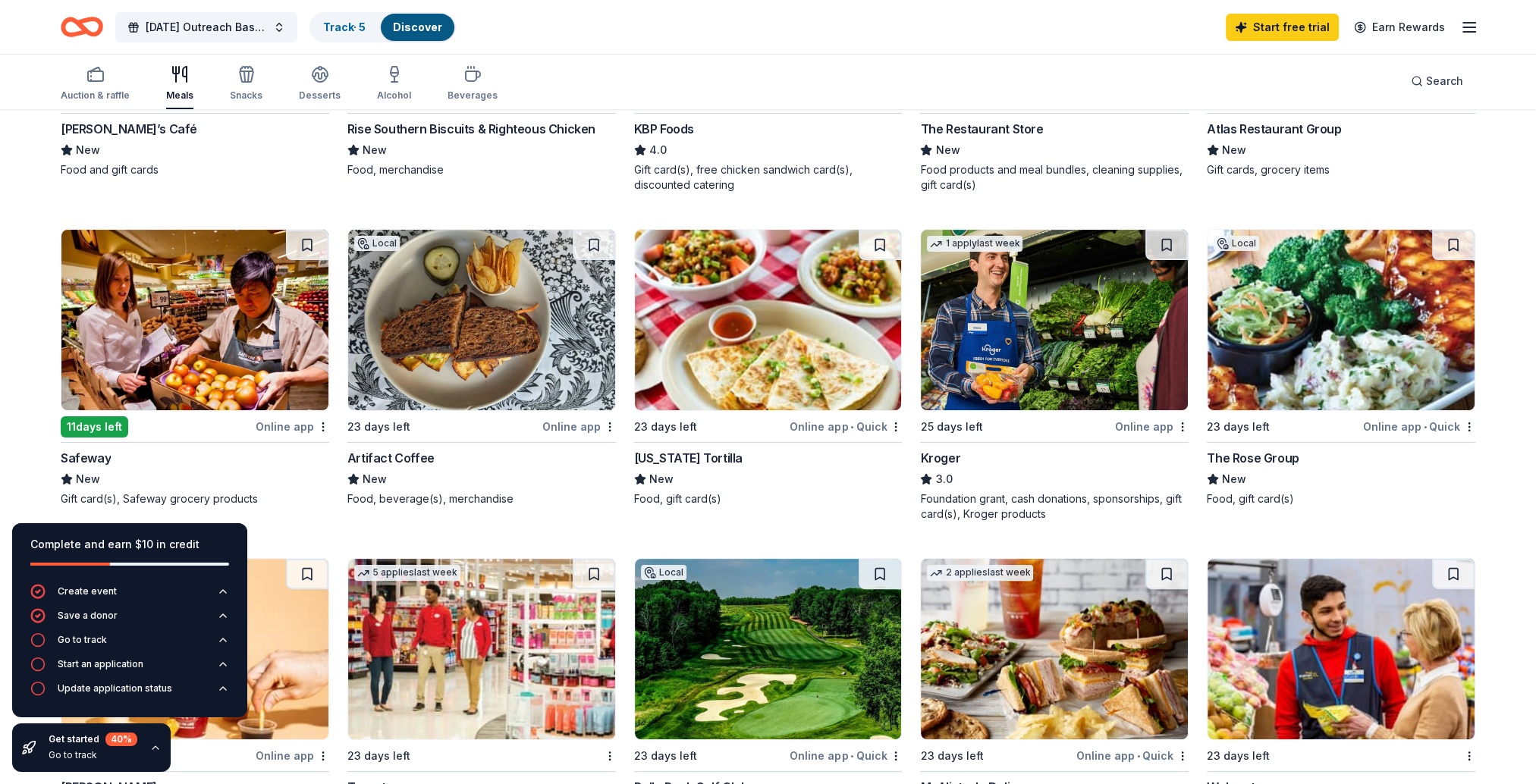
scroll to position [455, 0]
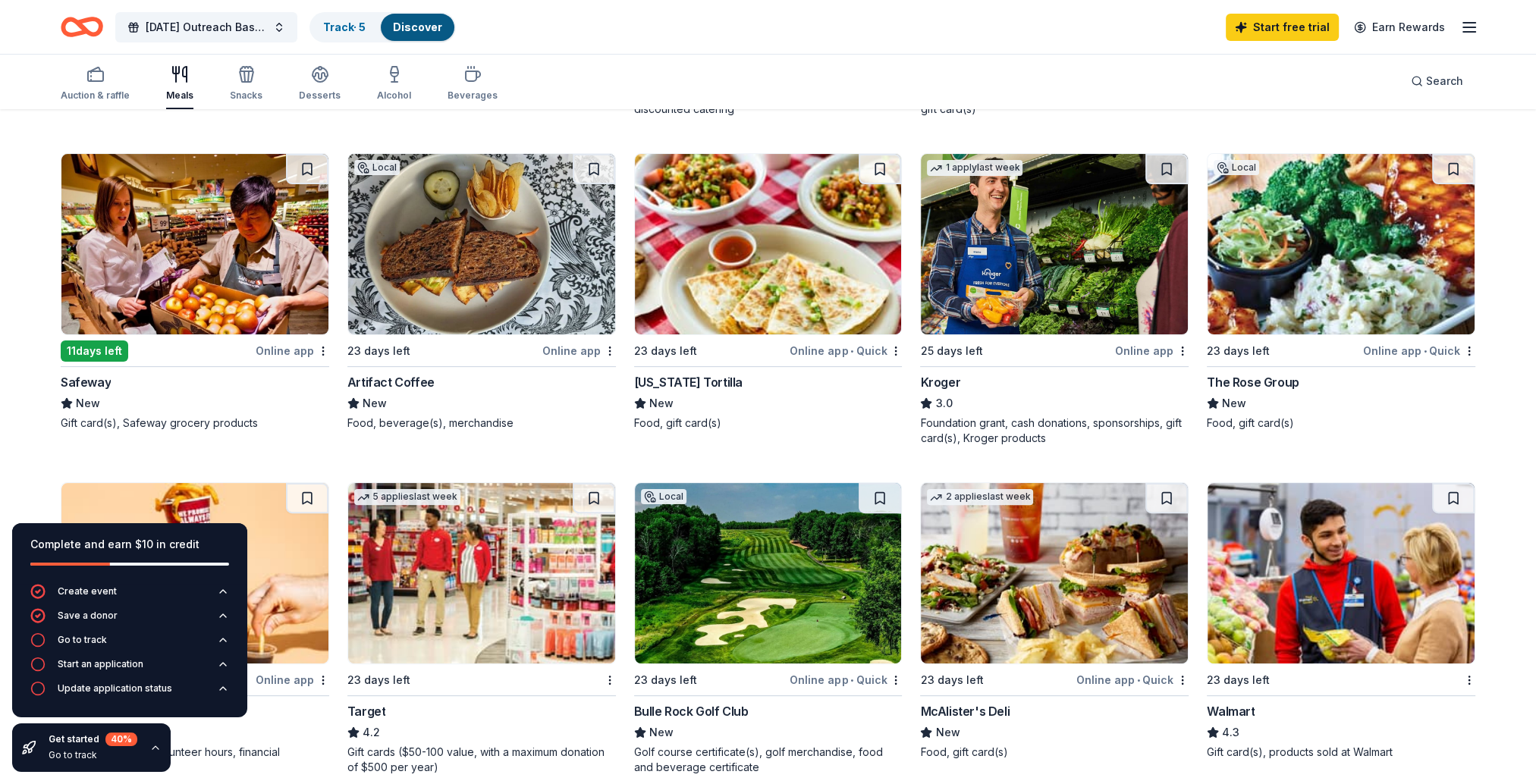
click at [1149, 353] on div "Online app" at bounding box center [1151, 351] width 73 height 19
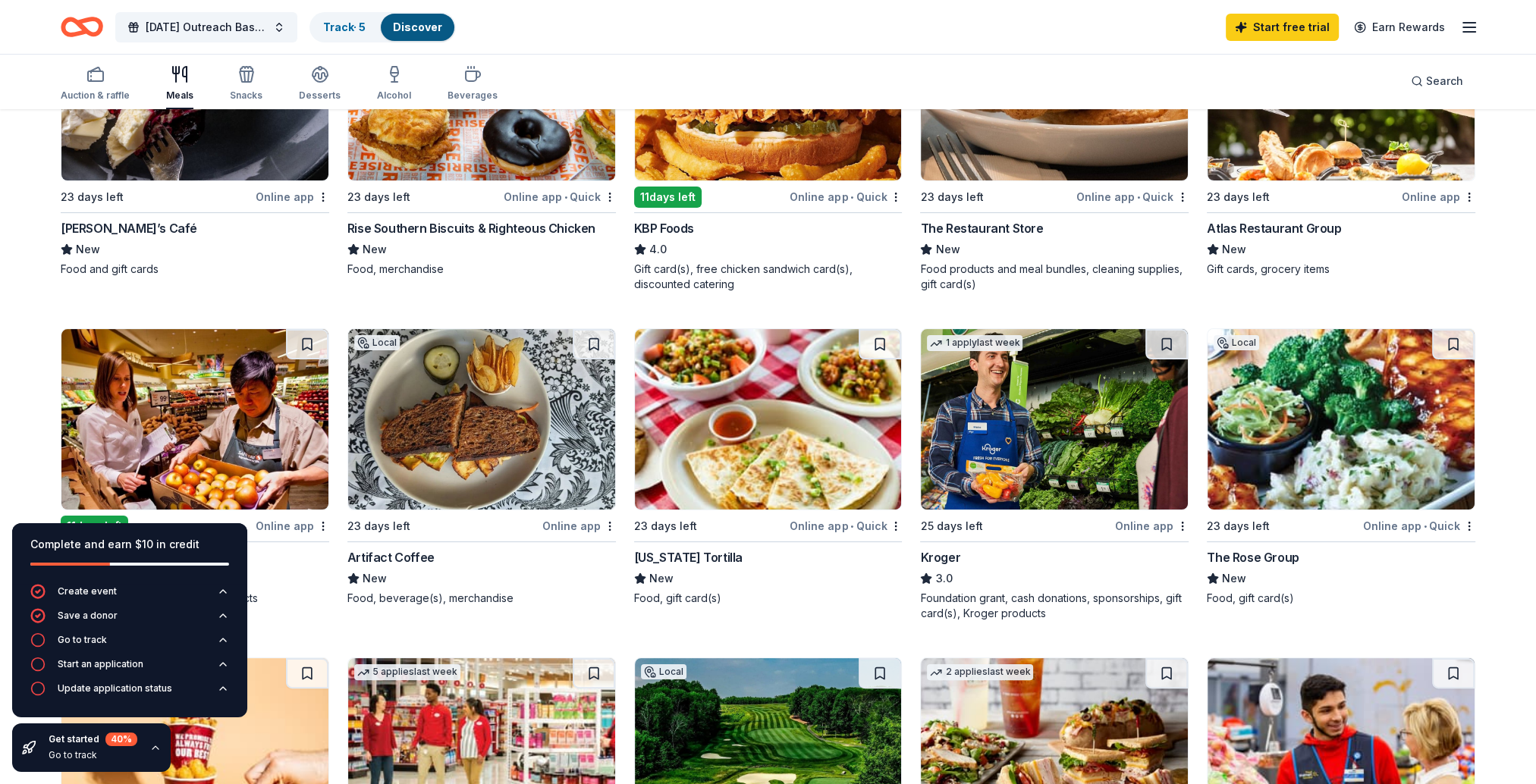
scroll to position [583, 0]
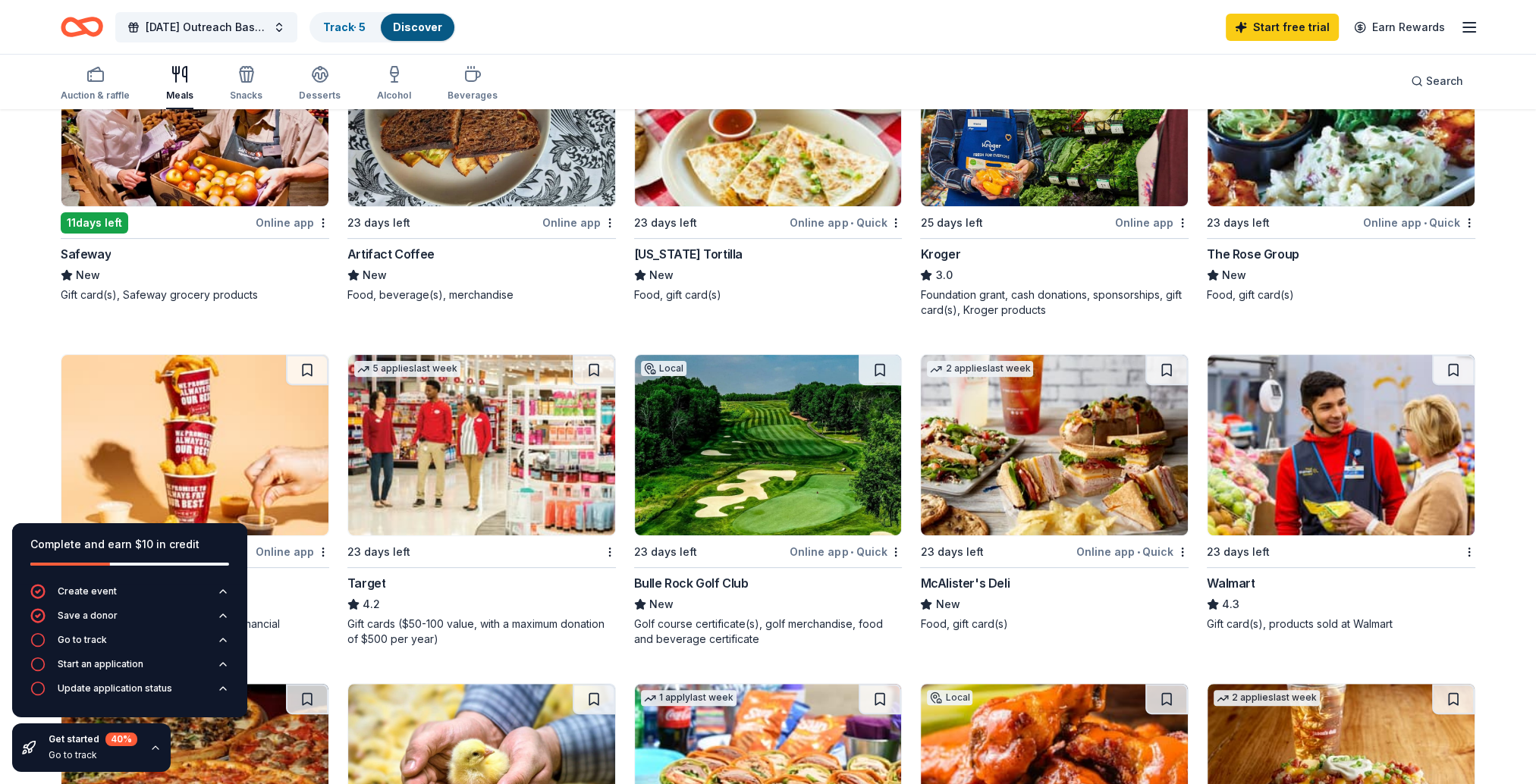
click at [246, 150] on img at bounding box center [194, 115] width 267 height 180
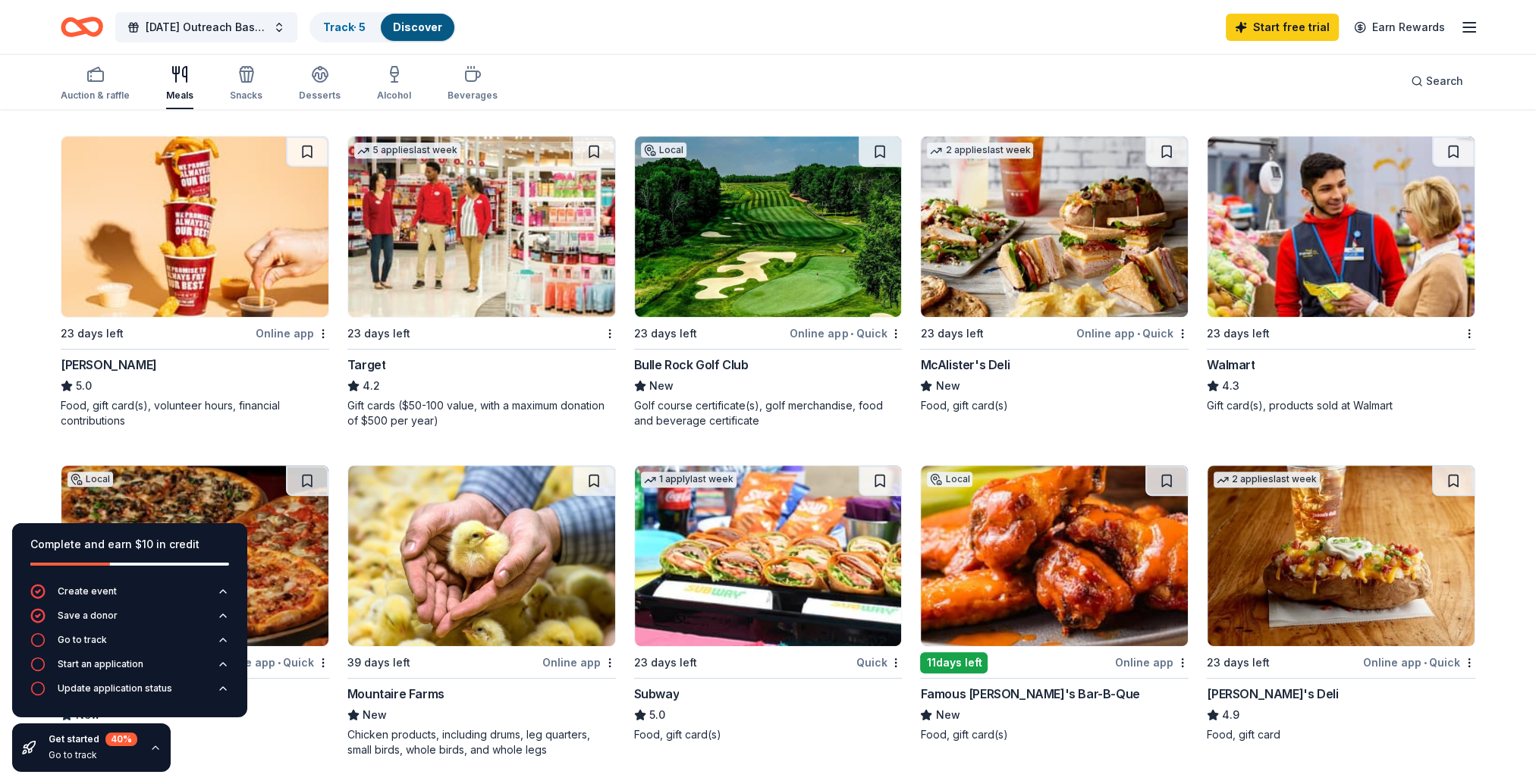
scroll to position [834, 0]
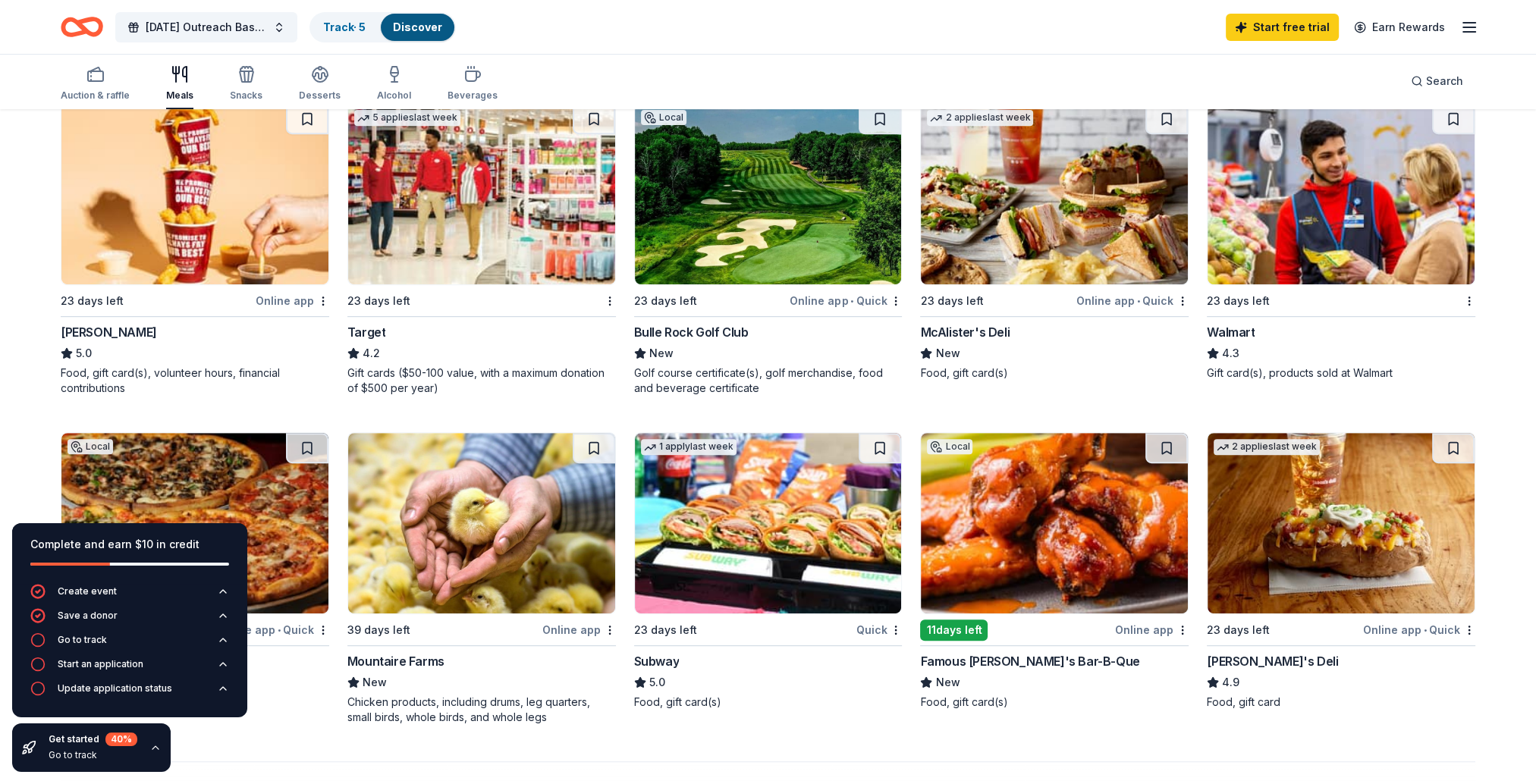
click at [471, 295] on div "23 days left" at bounding box center [472, 300] width 251 height 19
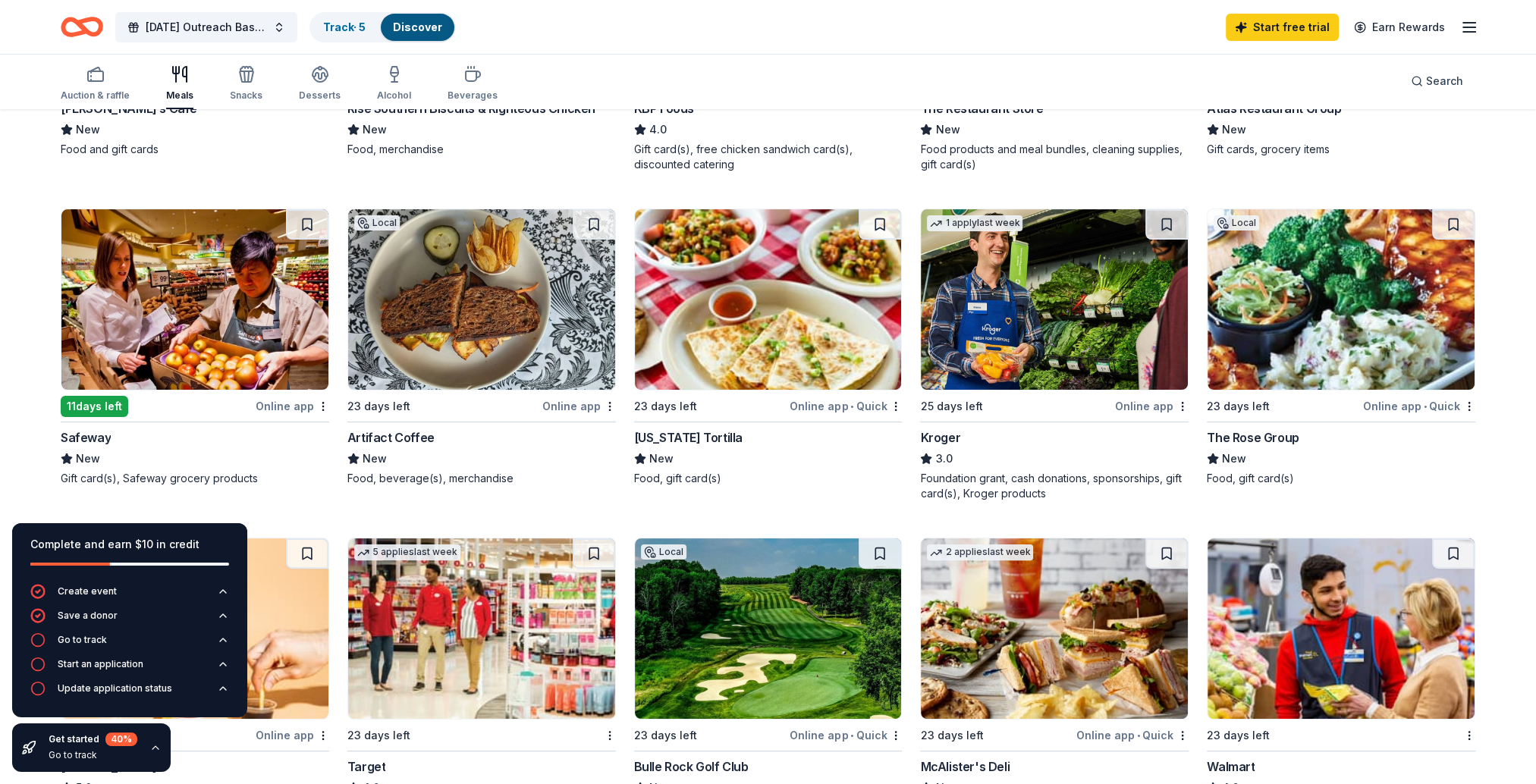
scroll to position [379, 0]
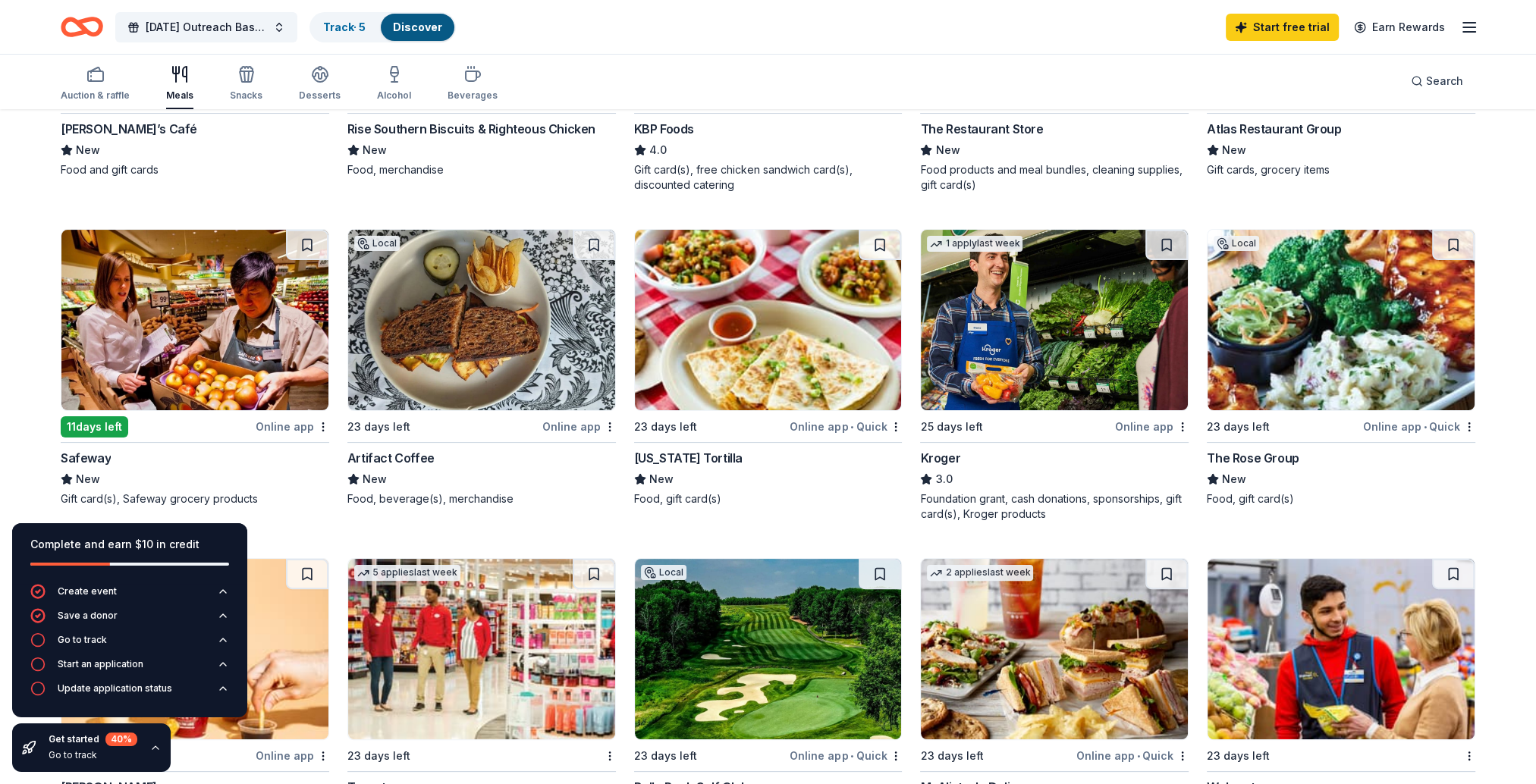
click at [299, 426] on div "Online app" at bounding box center [292, 427] width 73 height 19
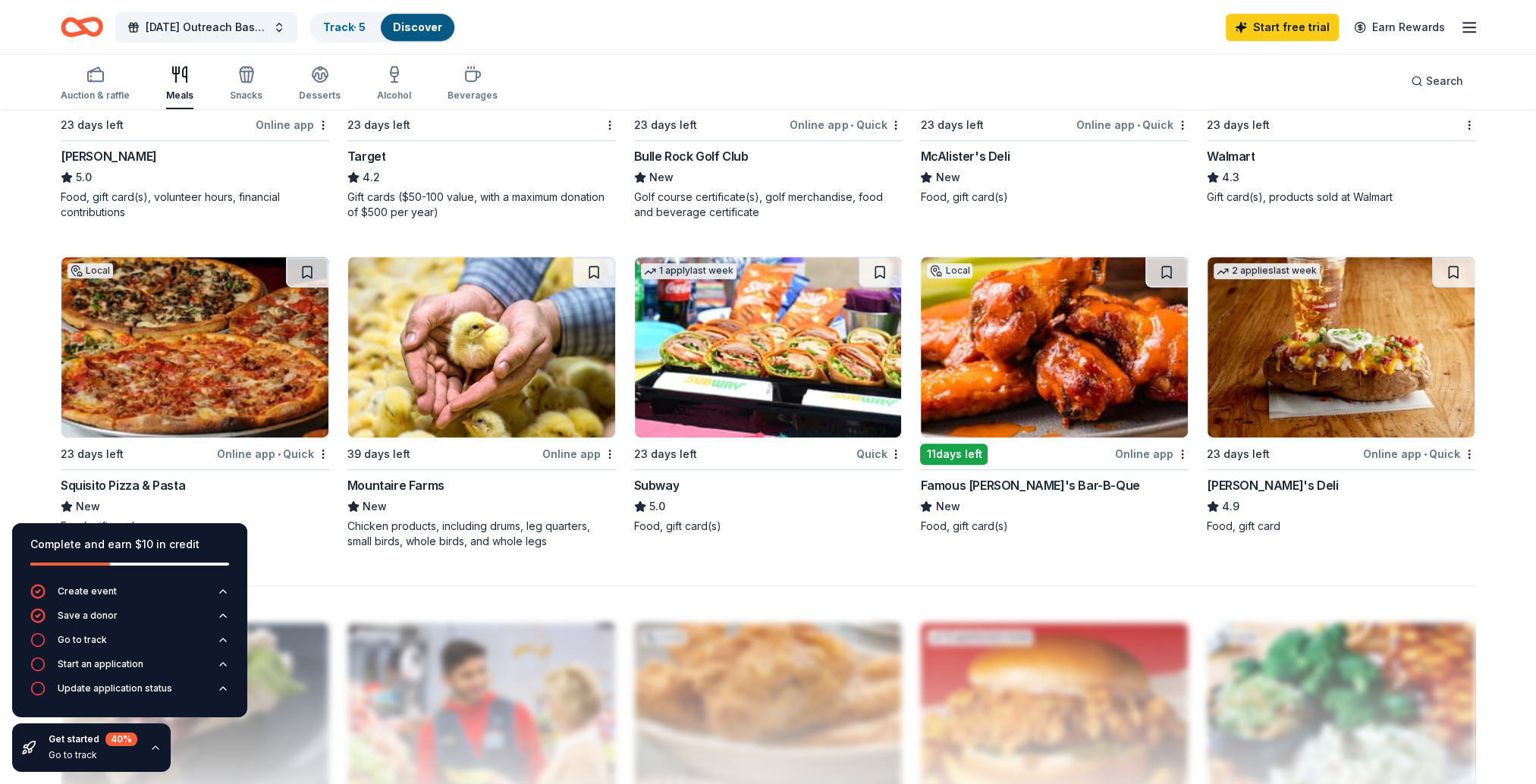
scroll to position [986, 0]
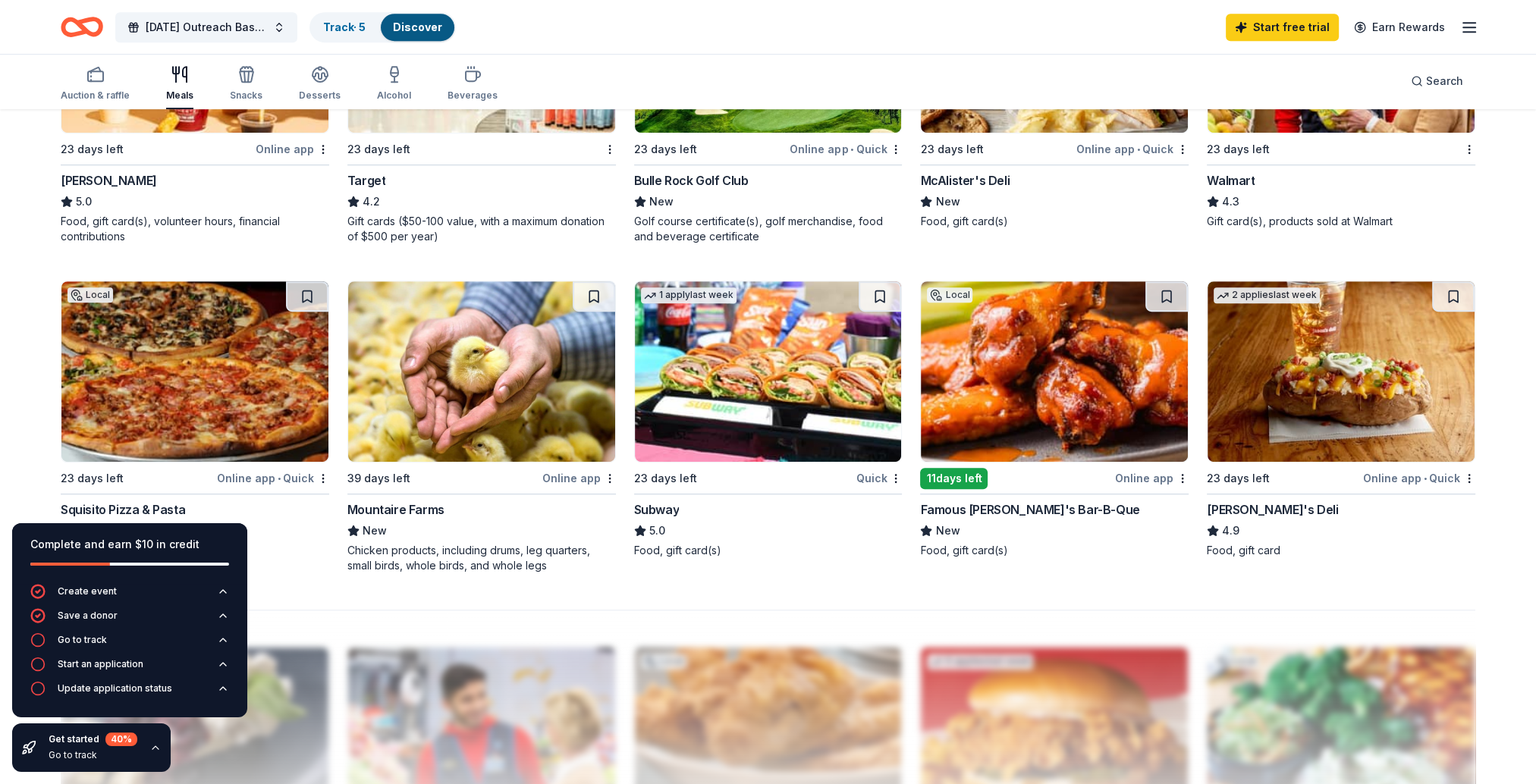
click at [535, 314] on img at bounding box center [481, 371] width 267 height 180
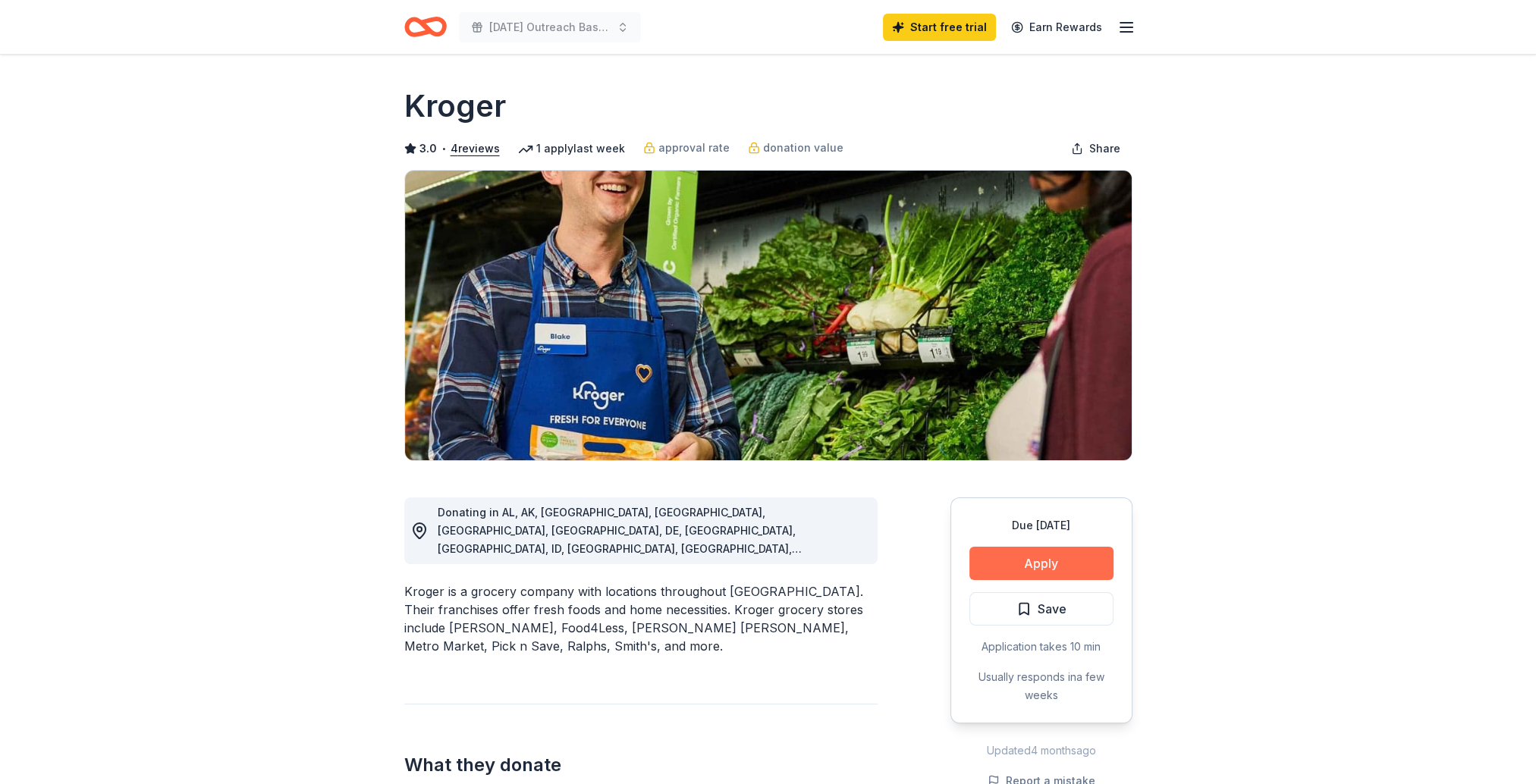
click at [1008, 566] on button "Apply" at bounding box center [1042, 564] width 144 height 34
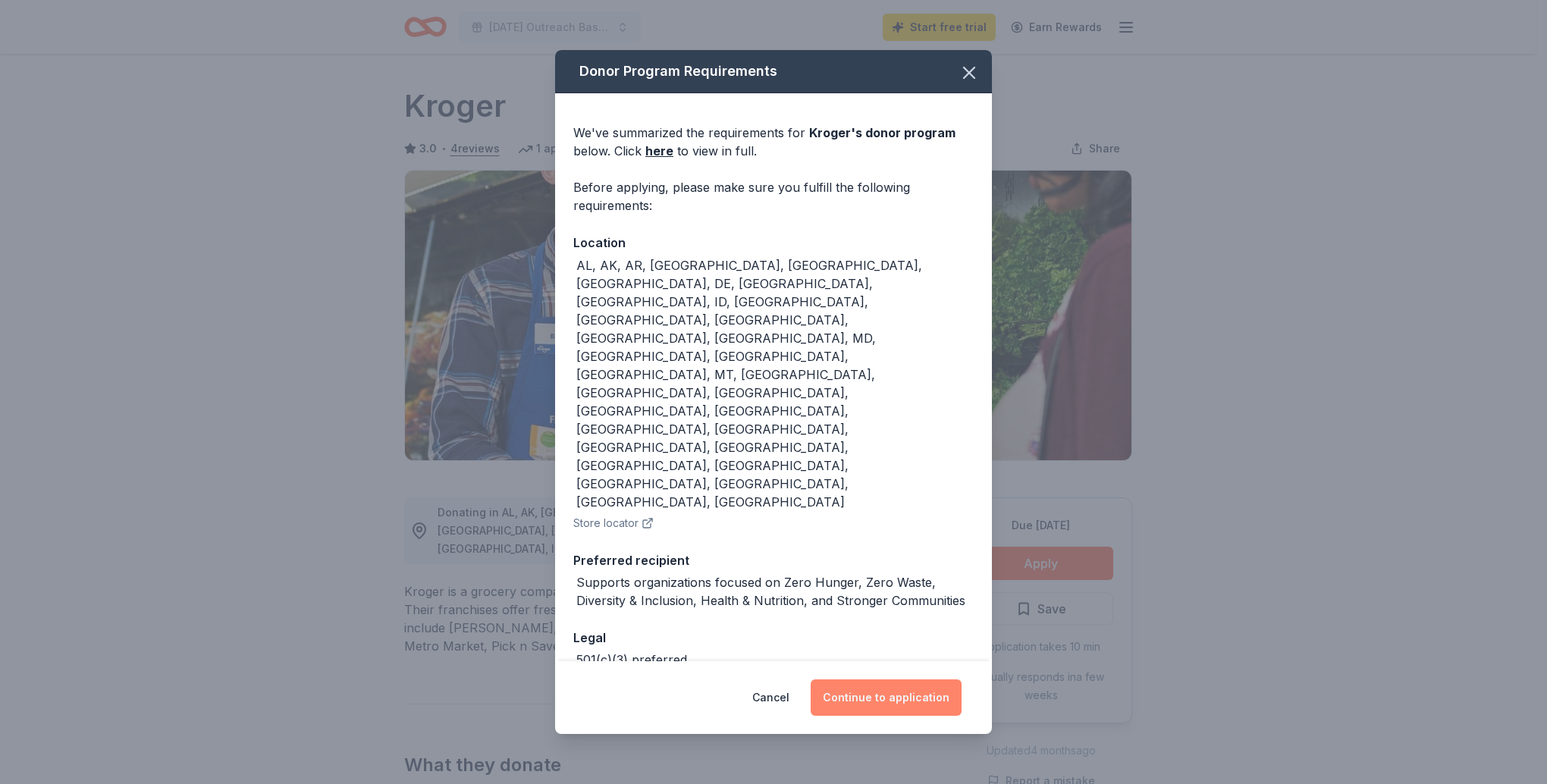
click at [882, 679] on button "Continue to application" at bounding box center [886, 697] width 151 height 37
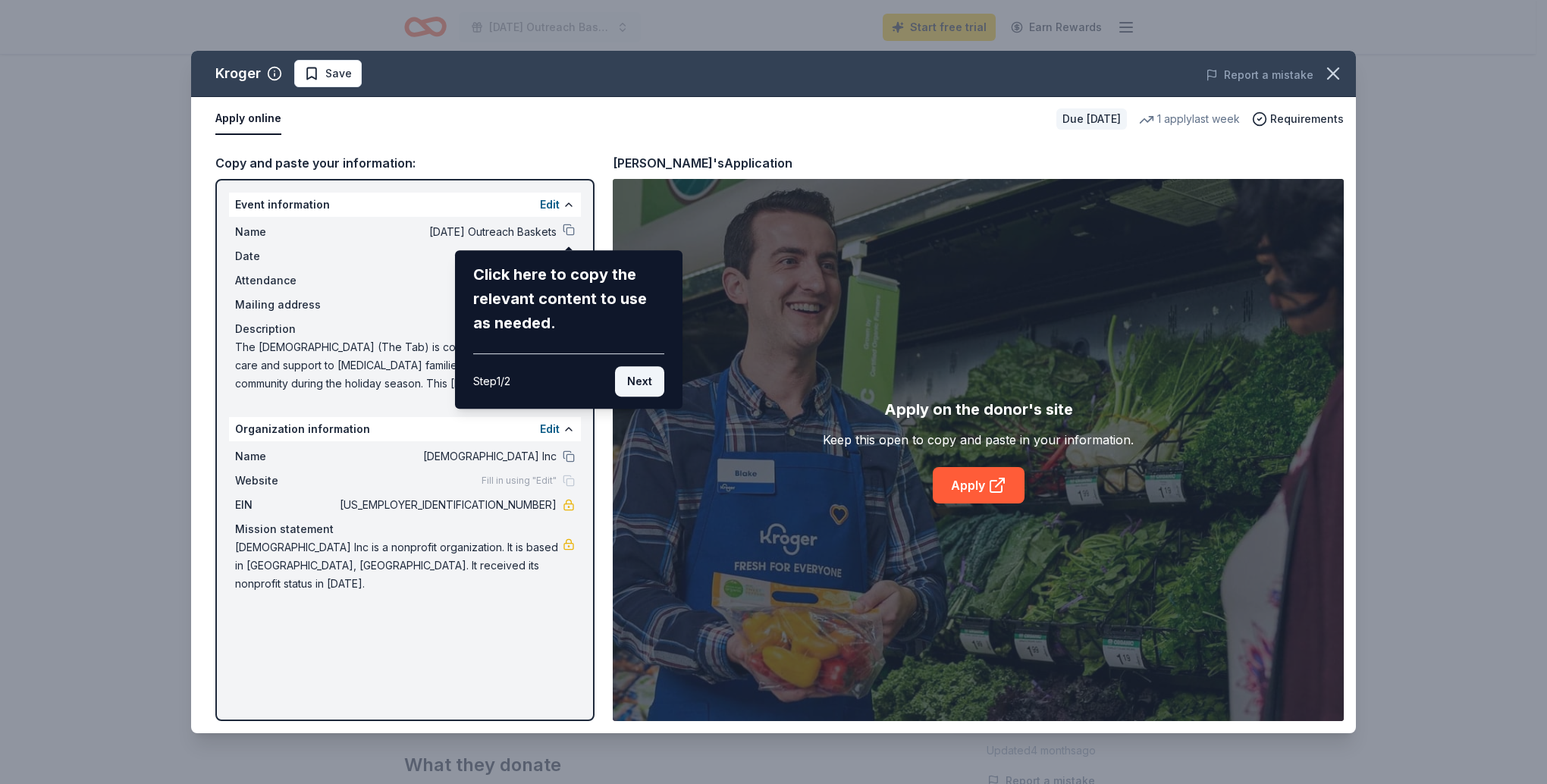
click at [646, 389] on button "Next" at bounding box center [640, 381] width 50 height 30
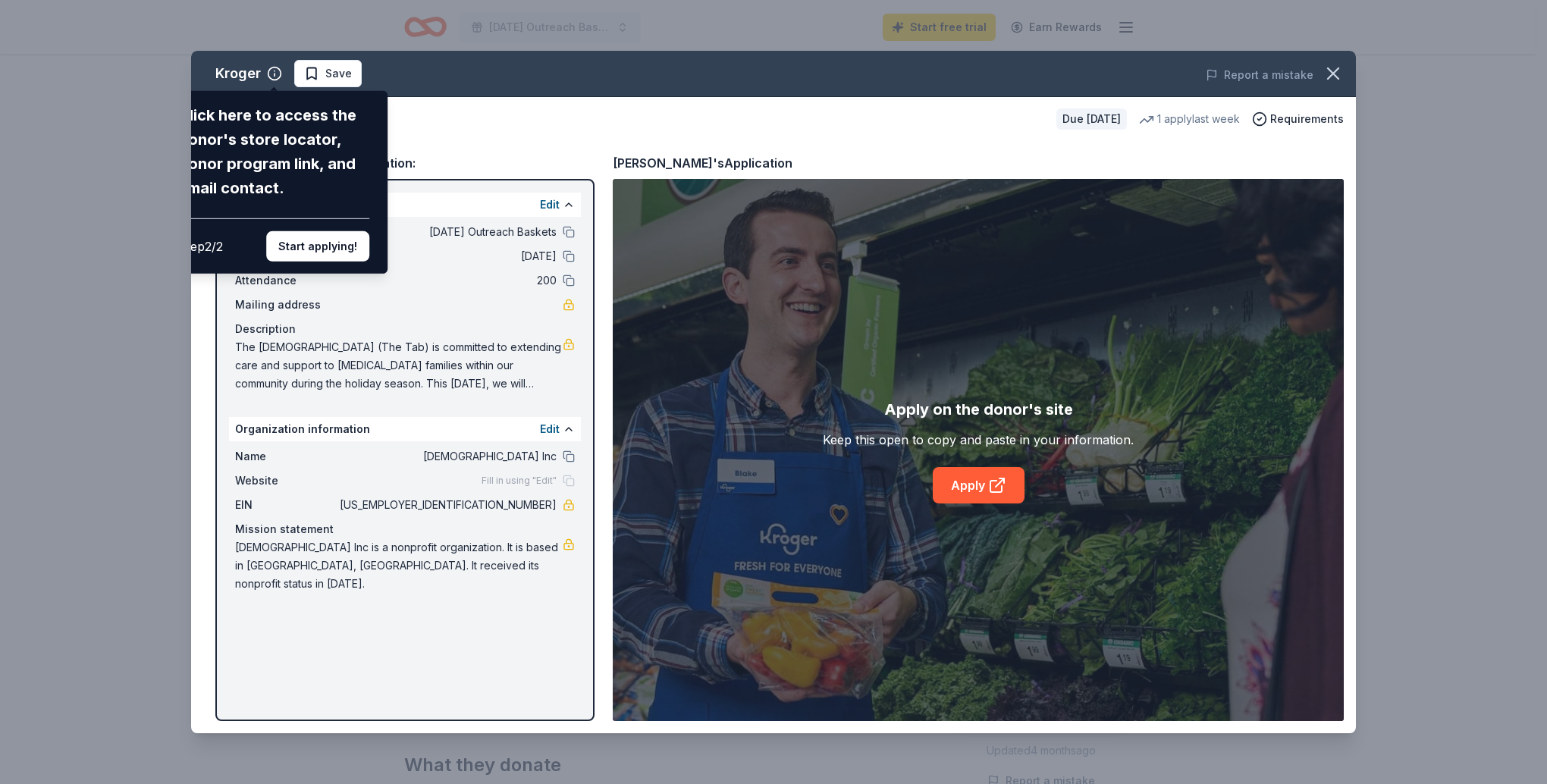
click at [971, 487] on div "Kroger Click here to access the donor's store locator, donor program link, and …" at bounding box center [774, 391] width 1165 height 682
click at [327, 261] on button "Start applying!" at bounding box center [318, 247] width 103 height 30
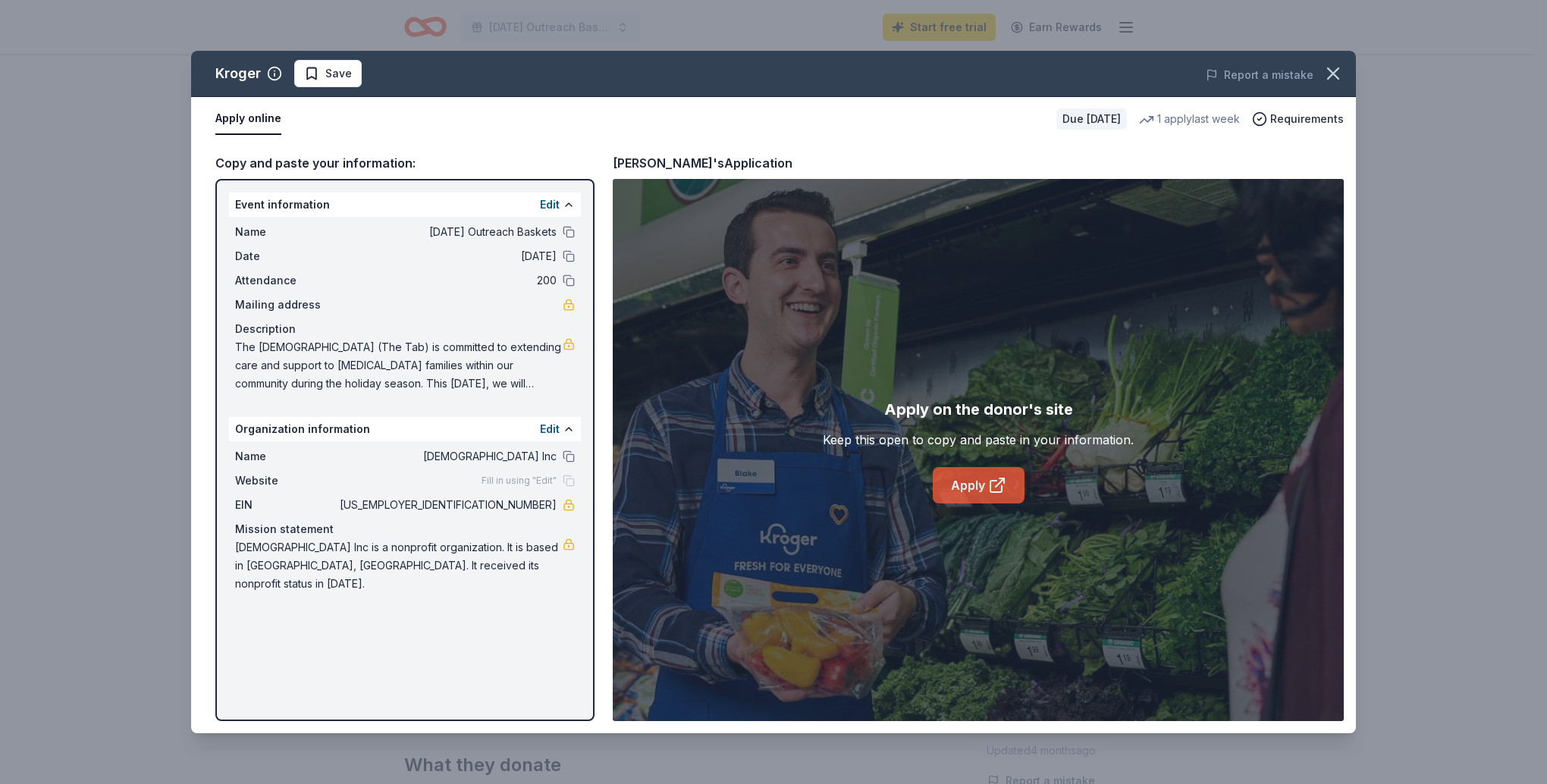
click at [978, 487] on link "Apply" at bounding box center [978, 485] width 92 height 37
click at [260, 120] on button "Apply online" at bounding box center [249, 119] width 66 height 32
click at [1343, 69] on button "button" at bounding box center [1333, 74] width 34 height 34
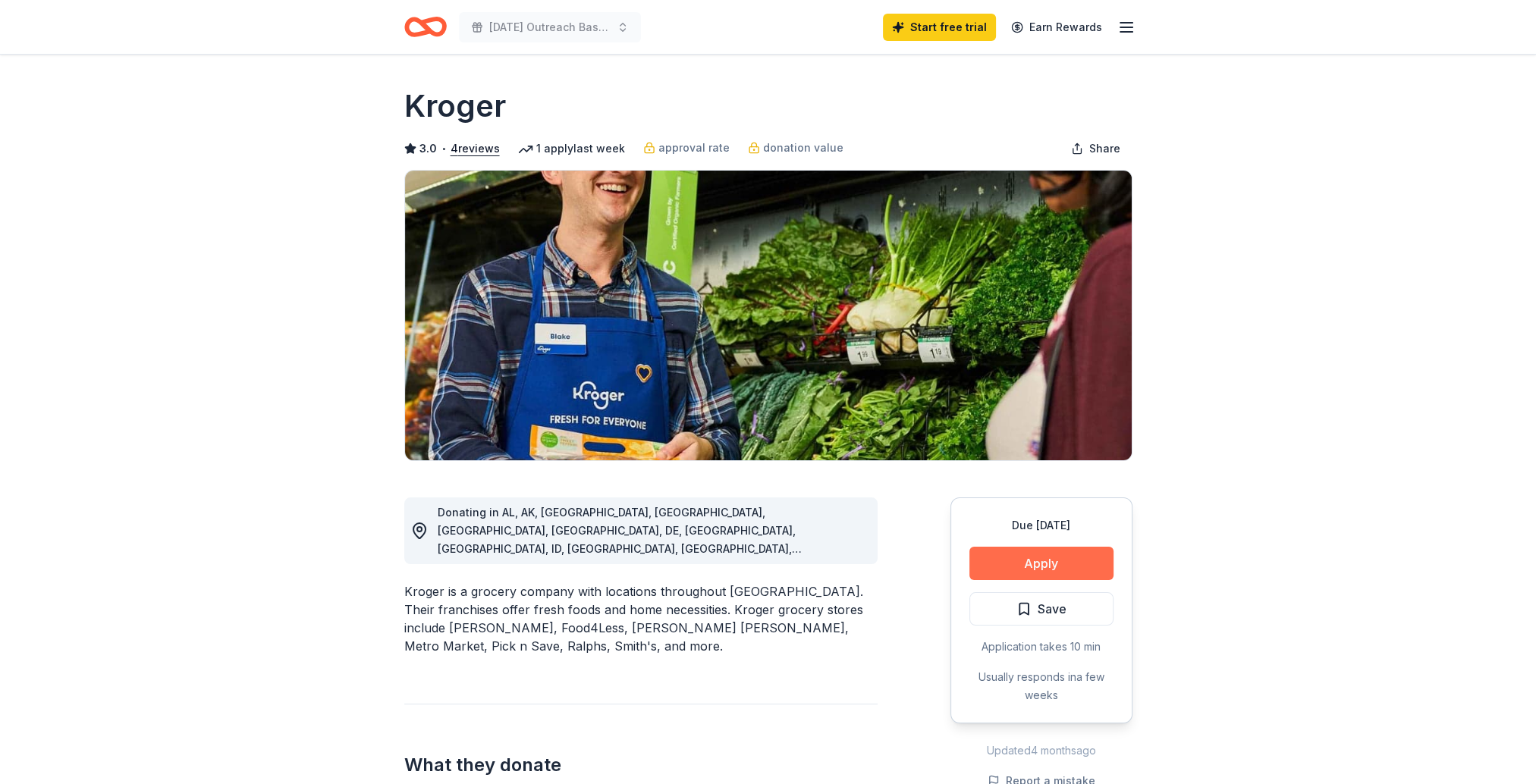
click at [1071, 557] on button "Apply" at bounding box center [1042, 564] width 144 height 34
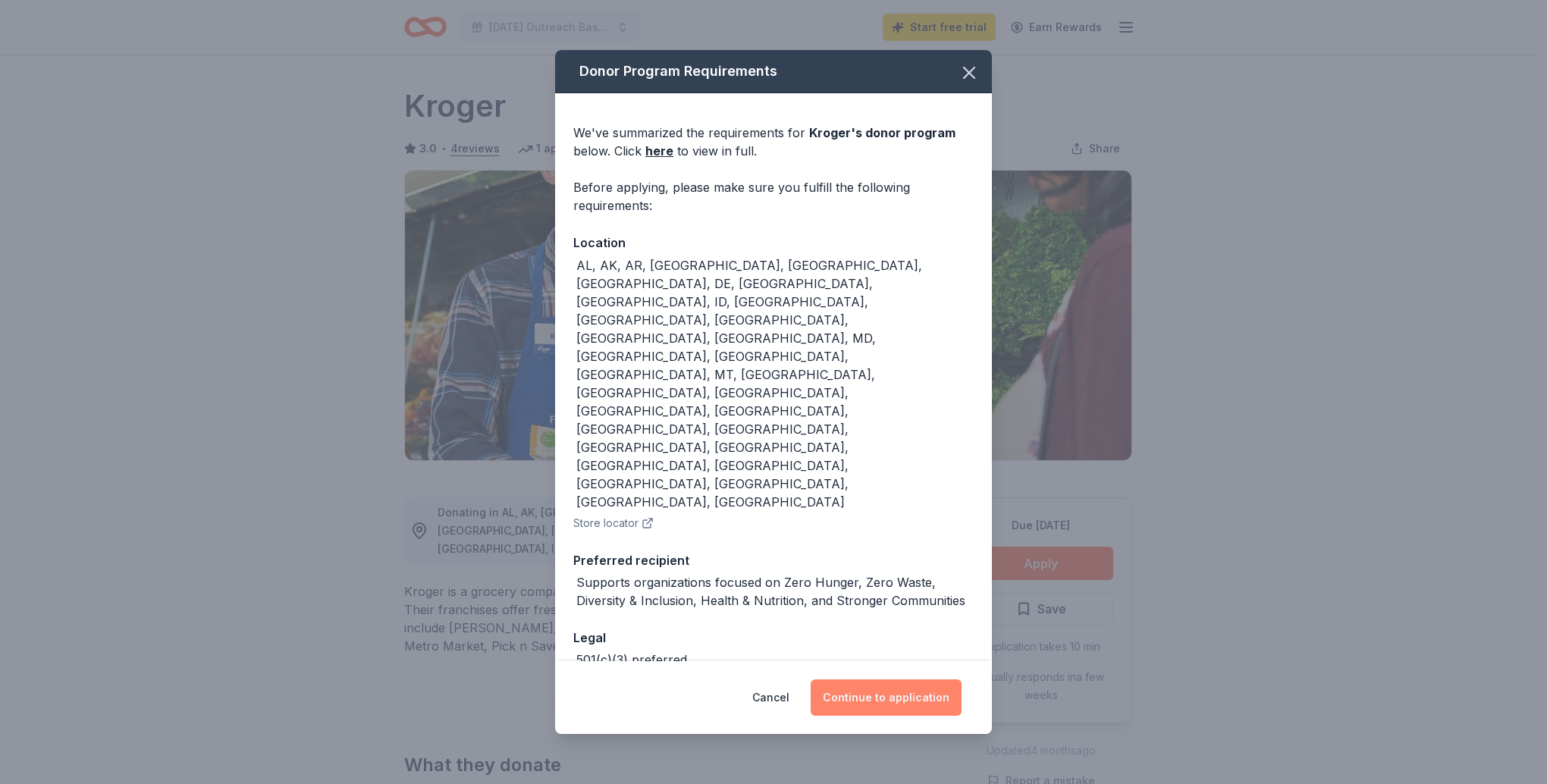
click at [860, 679] on button "Continue to application" at bounding box center [886, 697] width 151 height 37
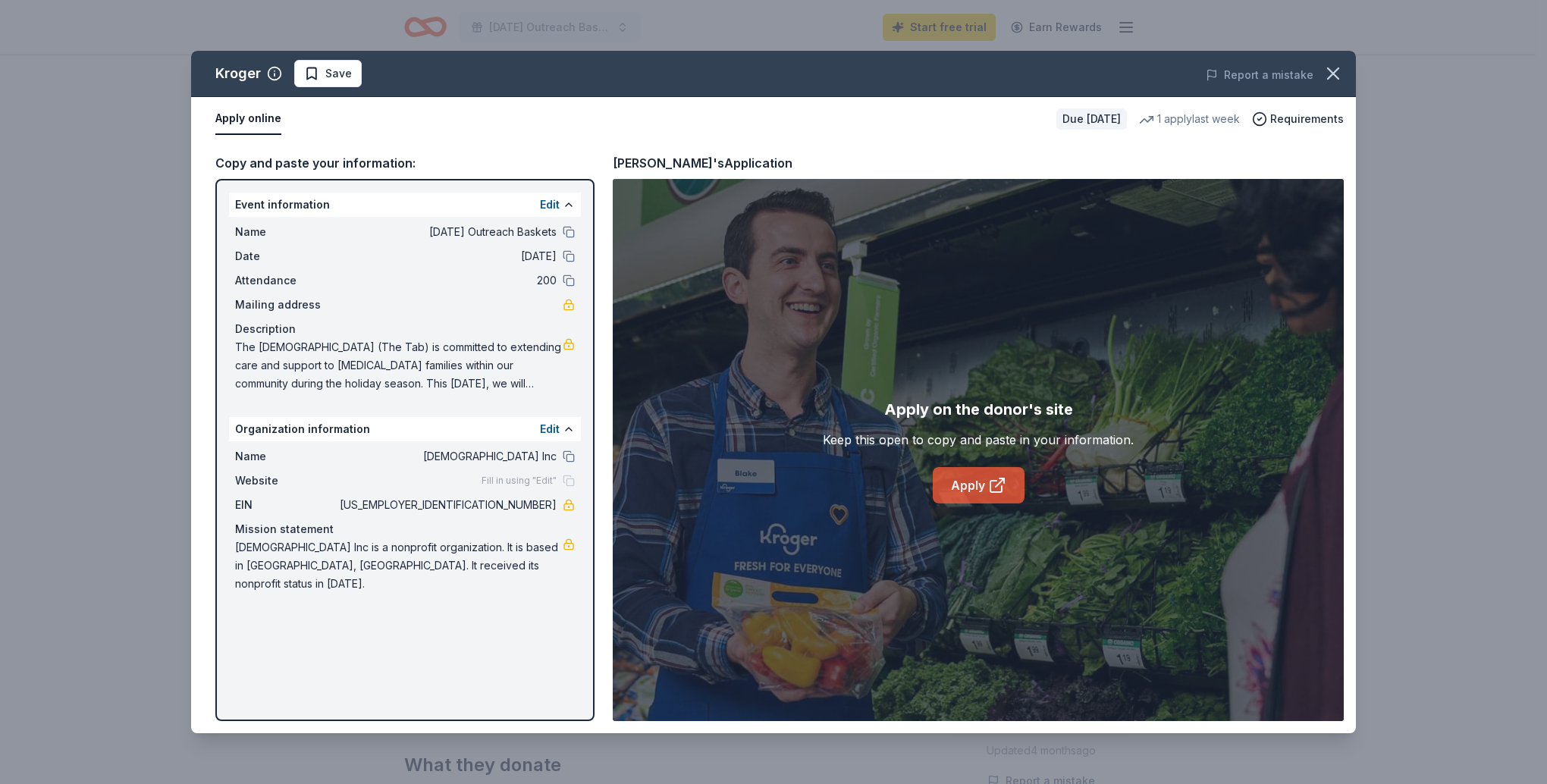
click at [988, 492] on icon at bounding box center [996, 485] width 18 height 18
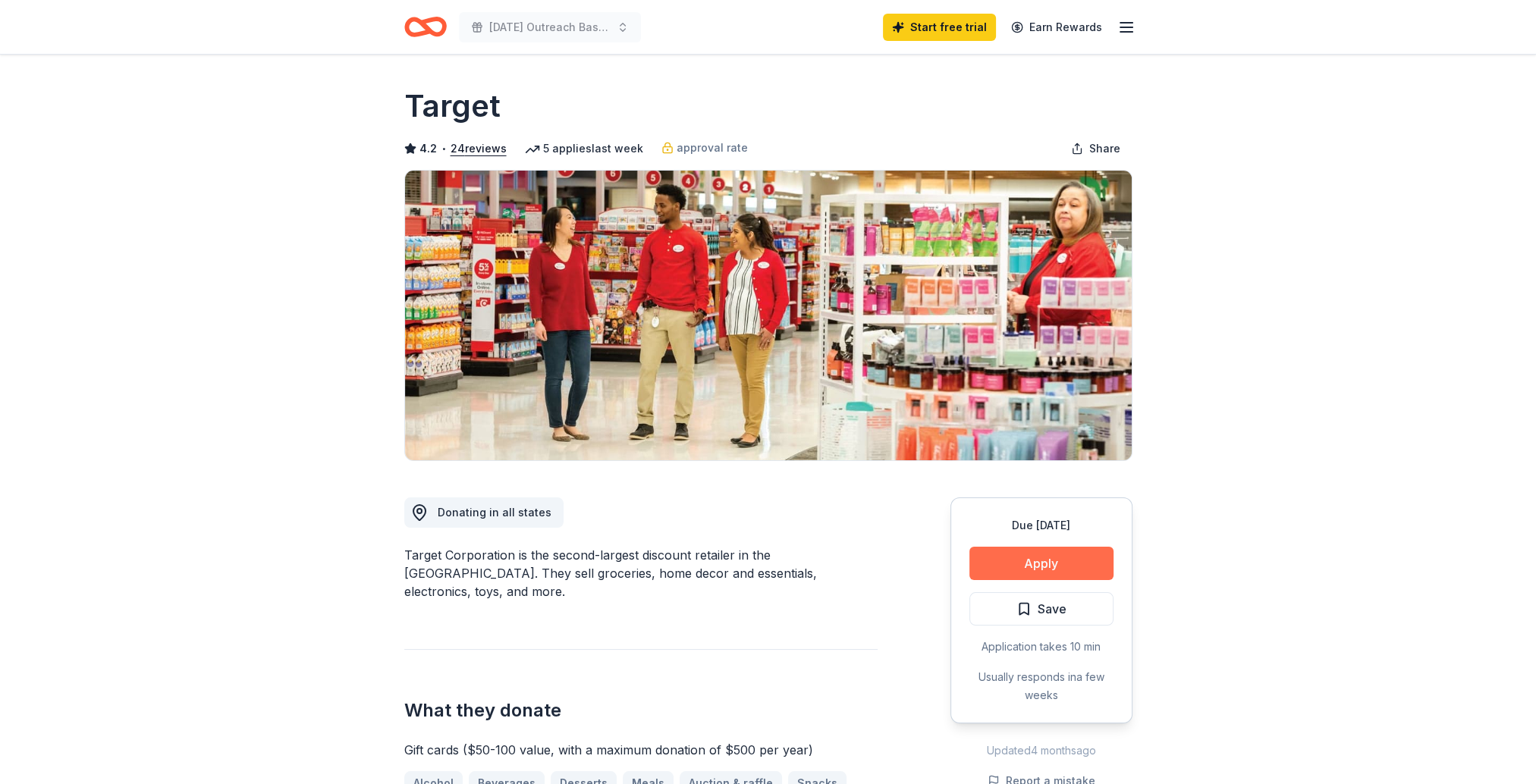
click at [1023, 575] on button "Apply" at bounding box center [1042, 564] width 144 height 34
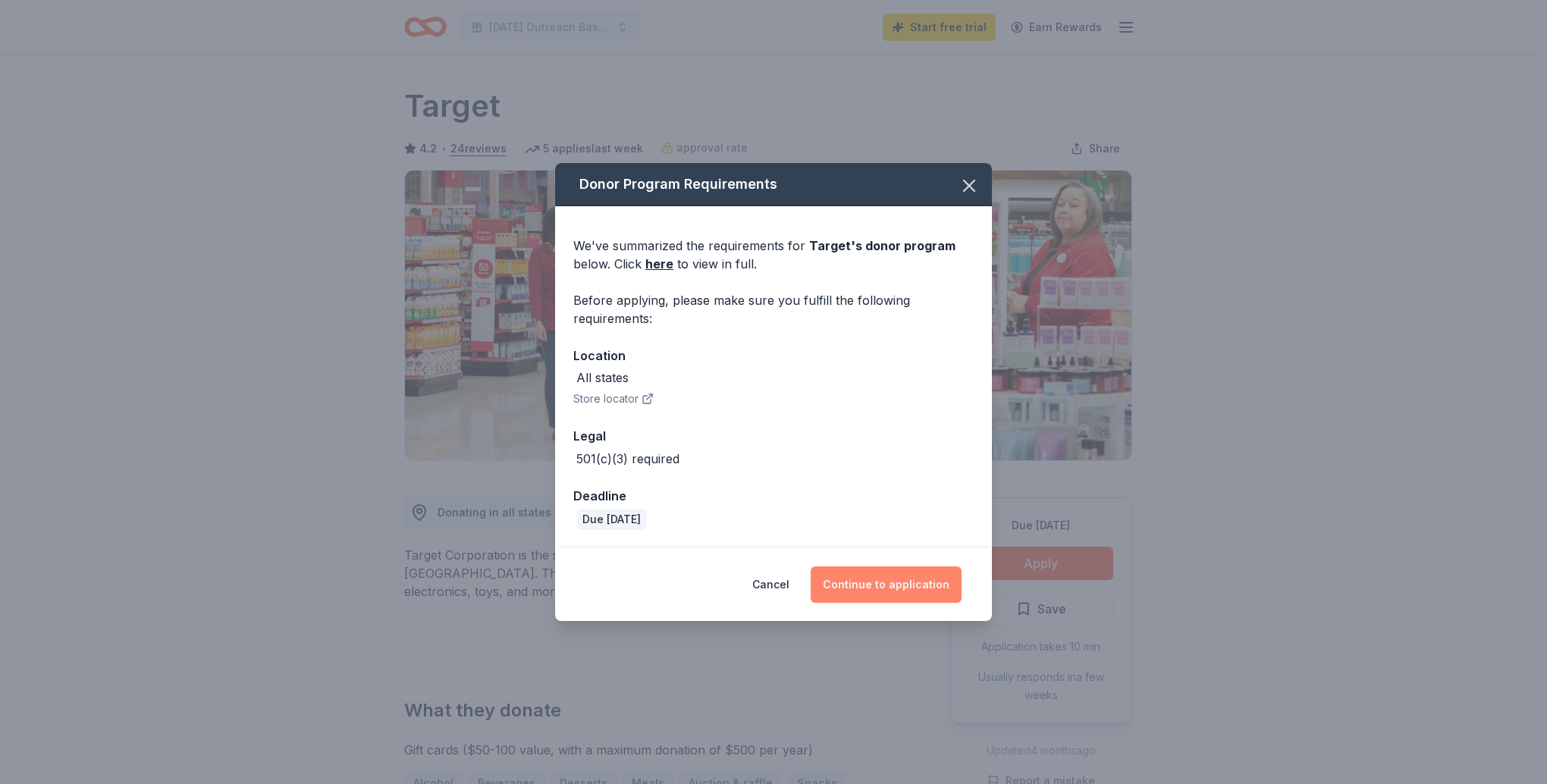
click at [876, 578] on button "Continue to application" at bounding box center [886, 584] width 151 height 37
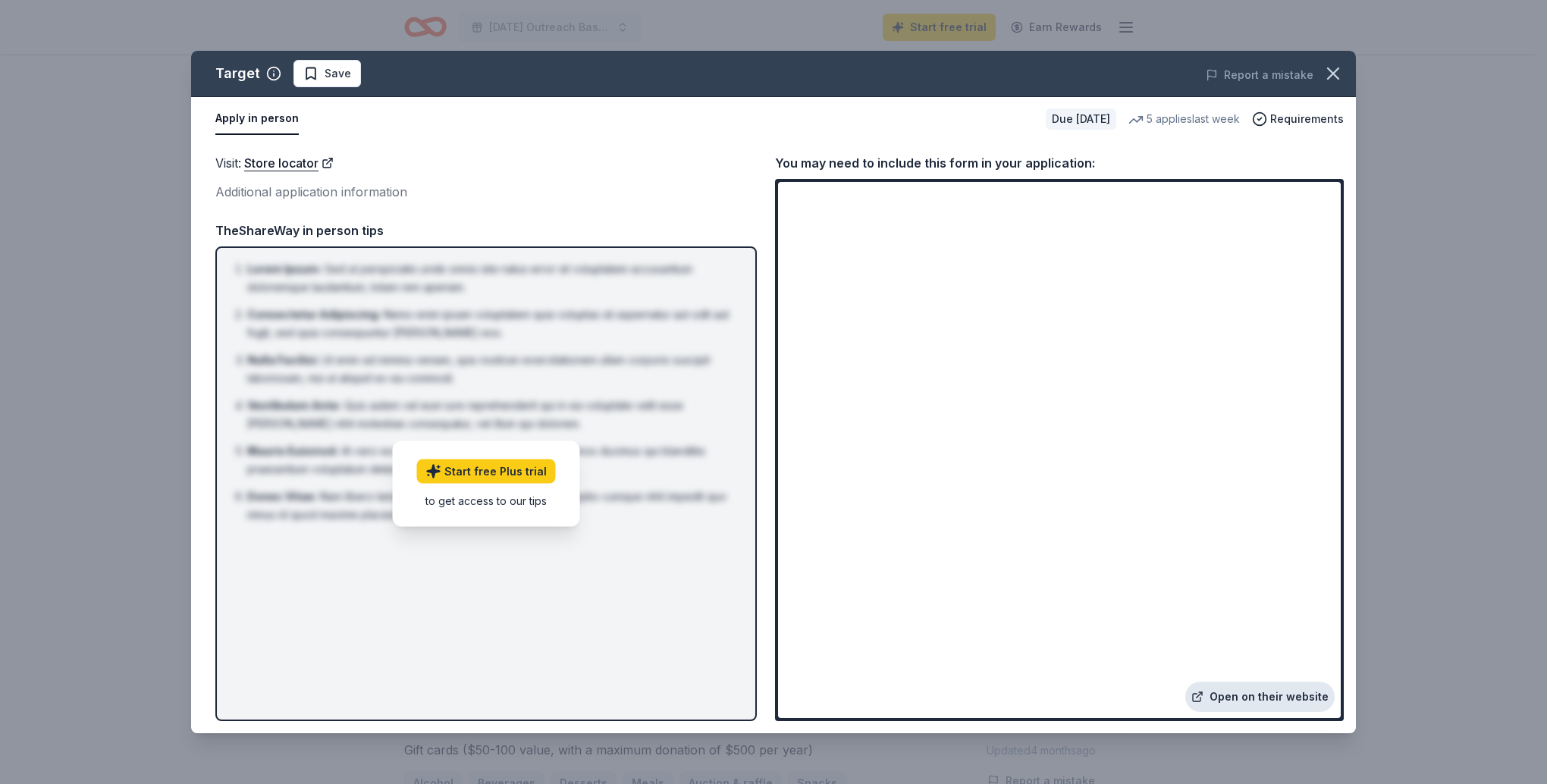
click at [1287, 708] on link "Open on their website" at bounding box center [1259, 697] width 149 height 30
click at [1331, 81] on icon "button" at bounding box center [1333, 73] width 22 height 22
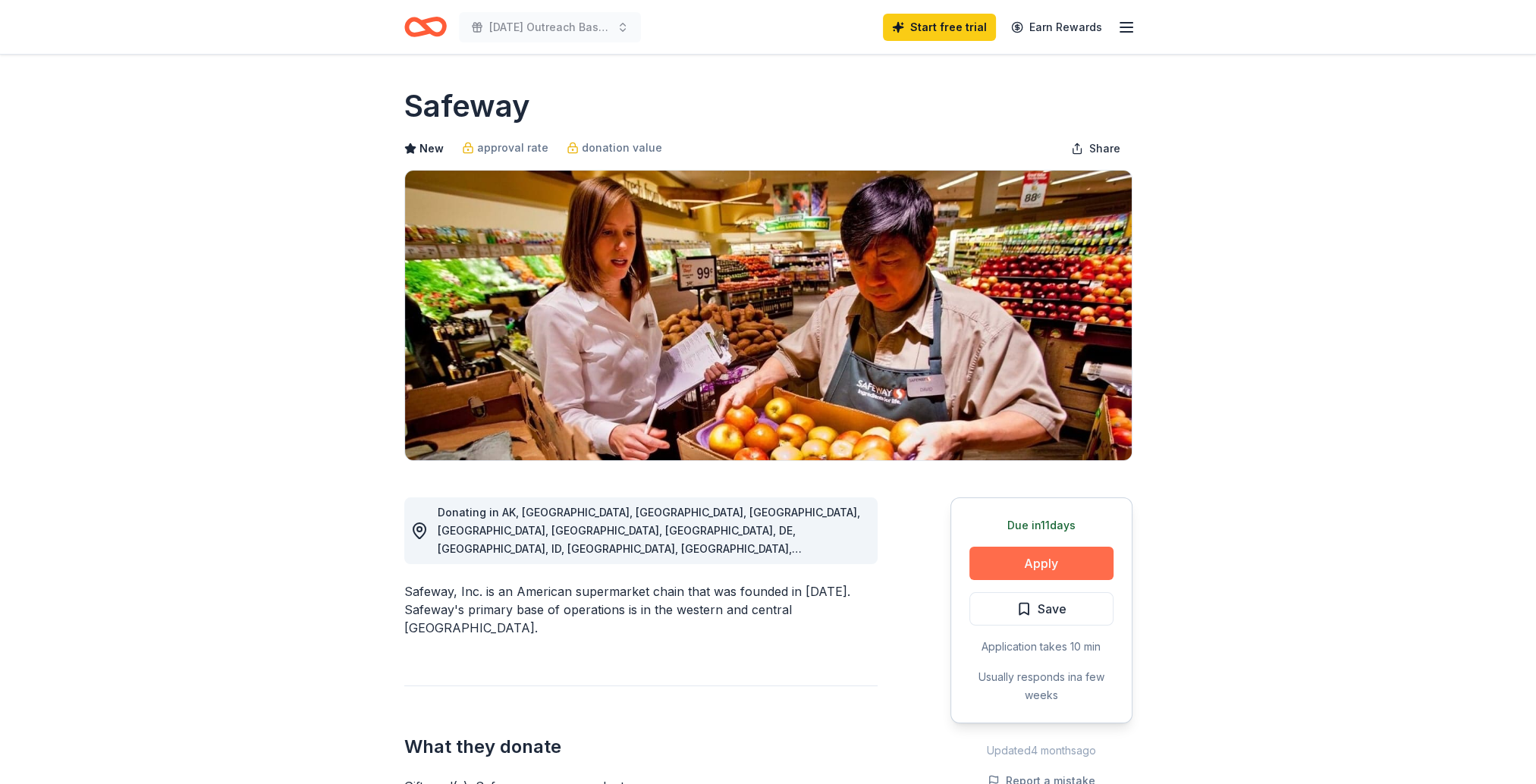
click at [1017, 565] on button "Apply" at bounding box center [1042, 564] width 144 height 34
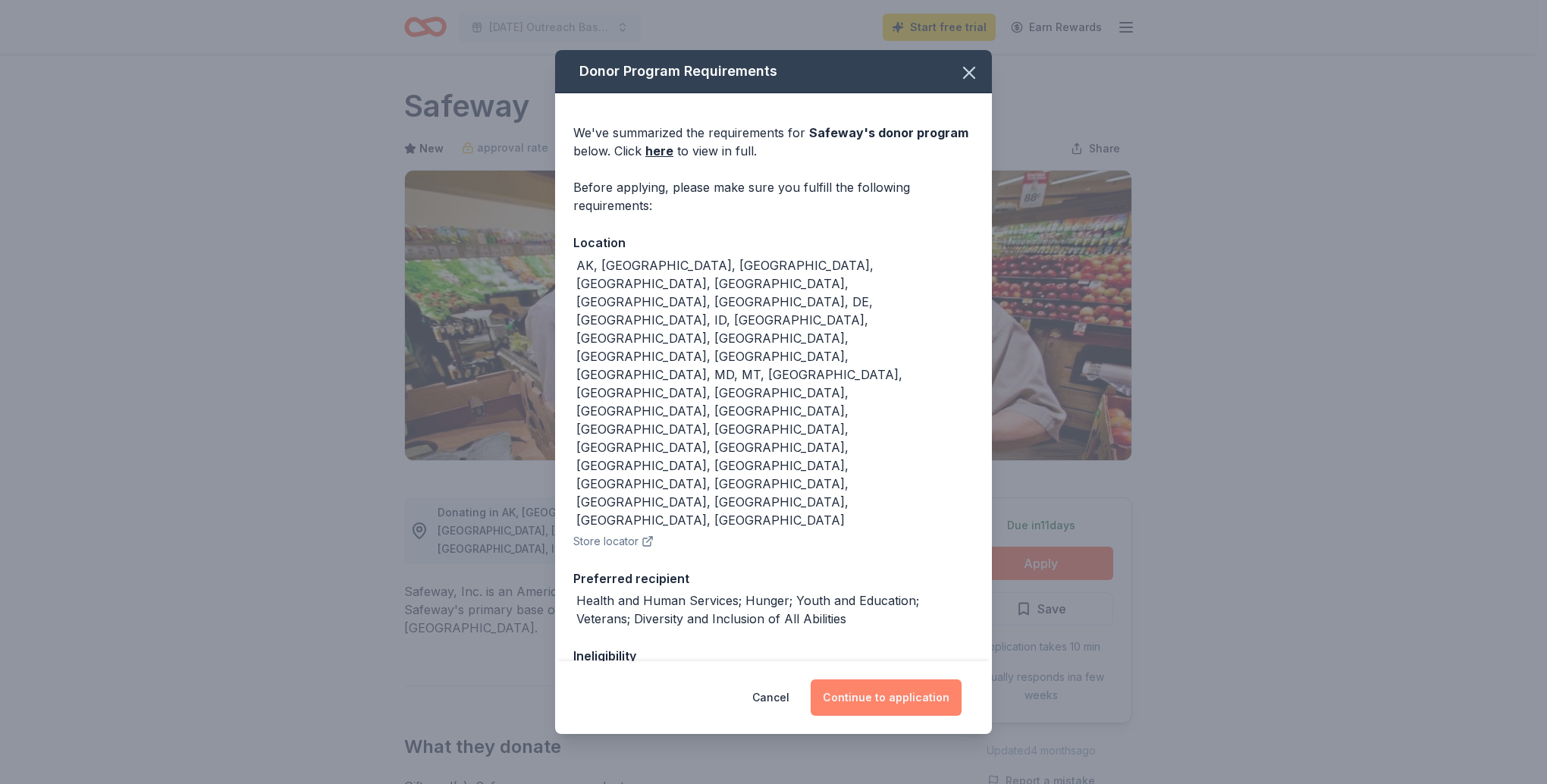
click at [914, 699] on button "Continue to application" at bounding box center [886, 697] width 151 height 37
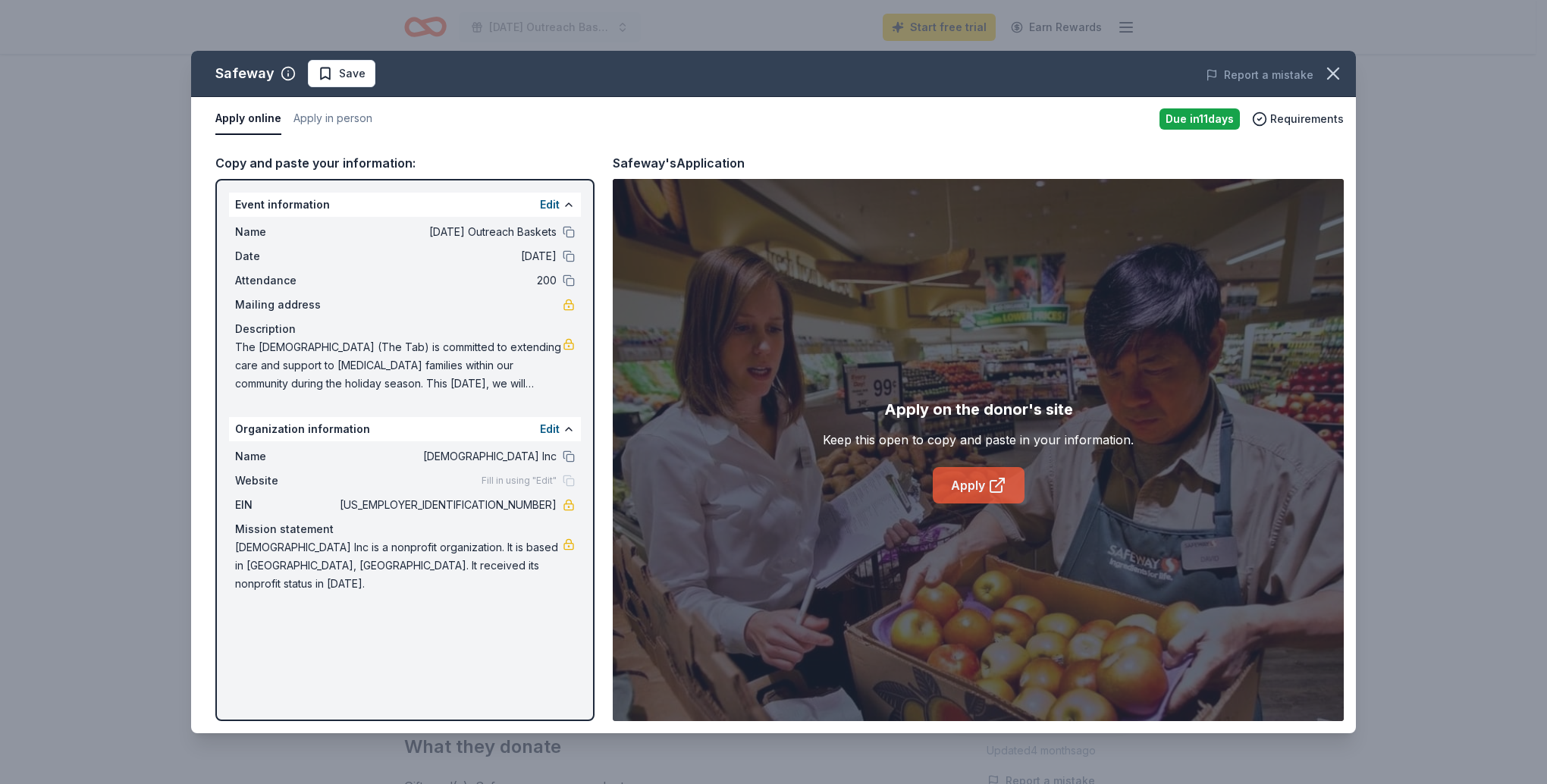
click at [960, 488] on link "Apply" at bounding box center [978, 485] width 92 height 37
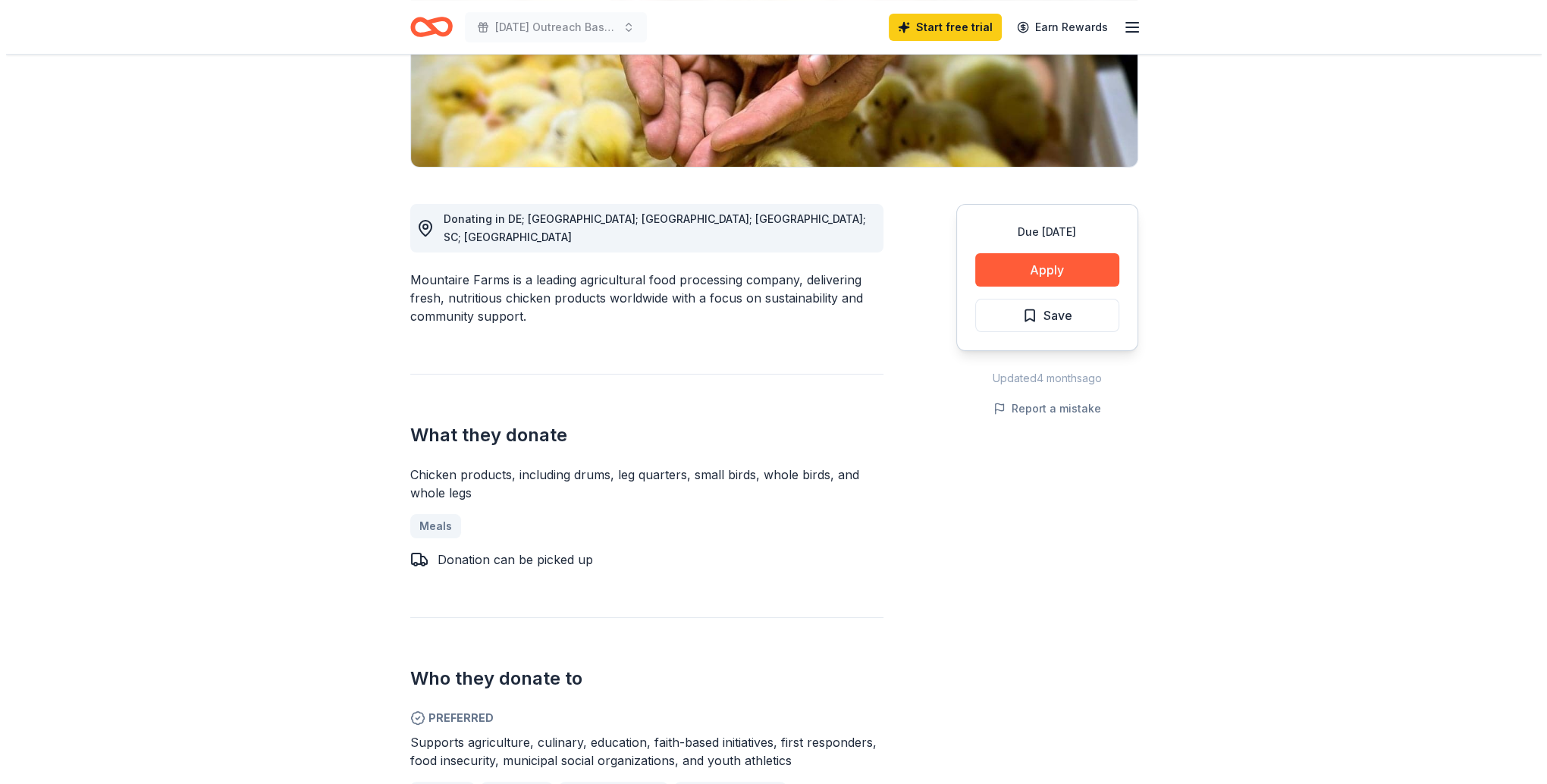
scroll to position [303, 0]
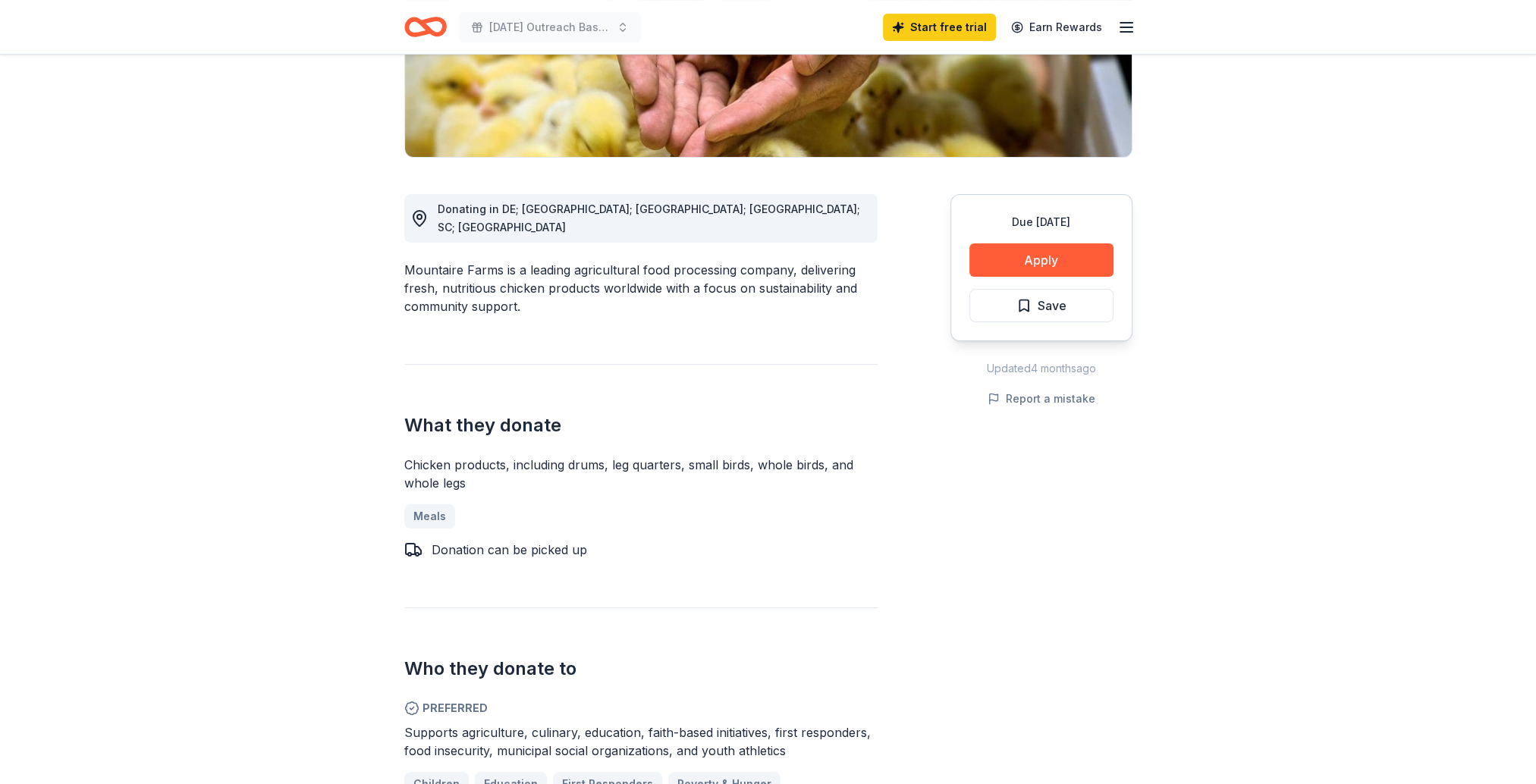
click at [933, 287] on div "Donating in DE; MD; [GEOGRAPHIC_DATA]; [GEOGRAPHIC_DATA]; SC; VA Mountaire Farm…" at bounding box center [768, 591] width 728 height 867
click at [994, 256] on button "Apply" at bounding box center [1042, 260] width 144 height 34
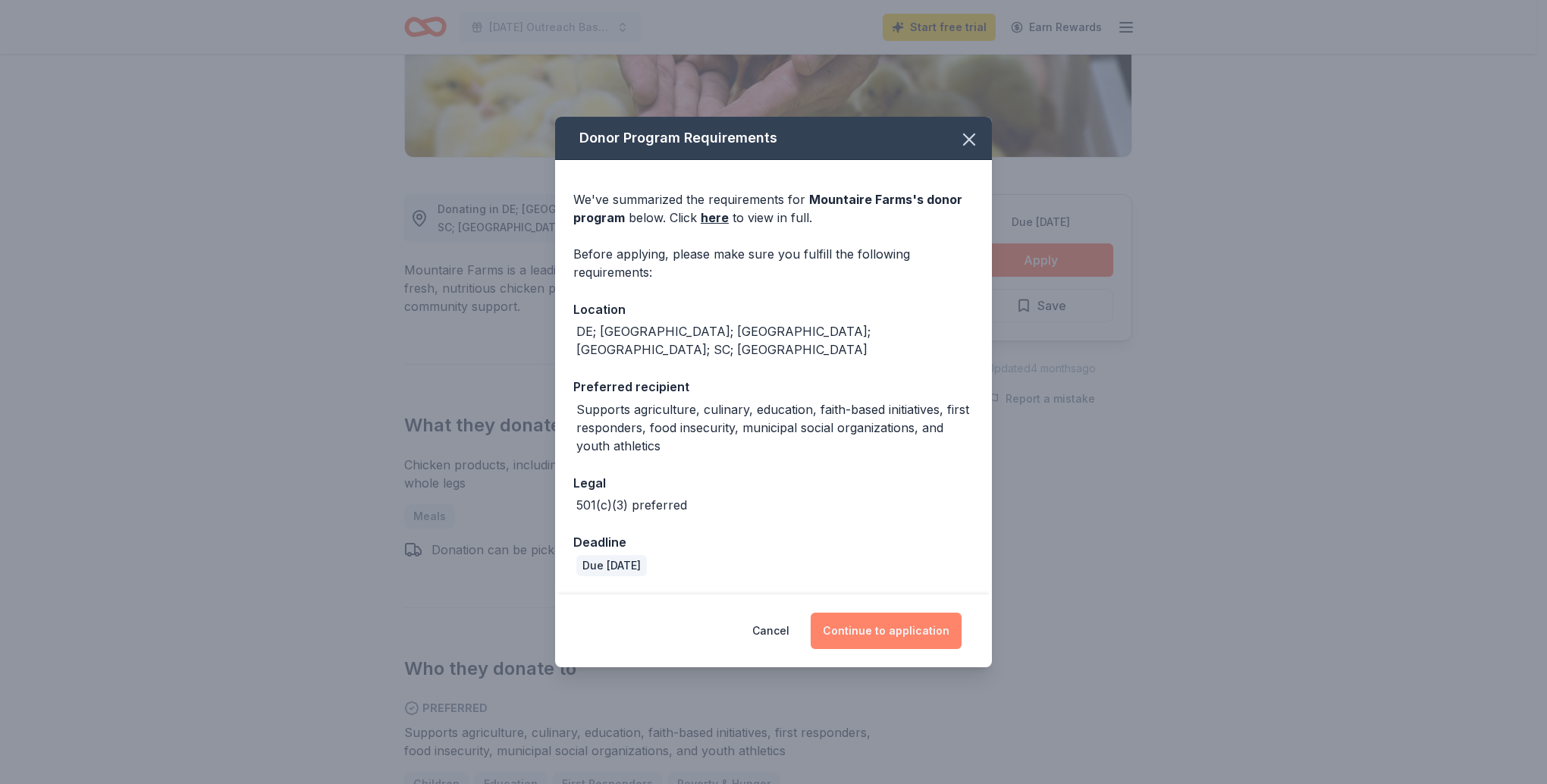
click at [895, 630] on button "Continue to application" at bounding box center [886, 630] width 151 height 37
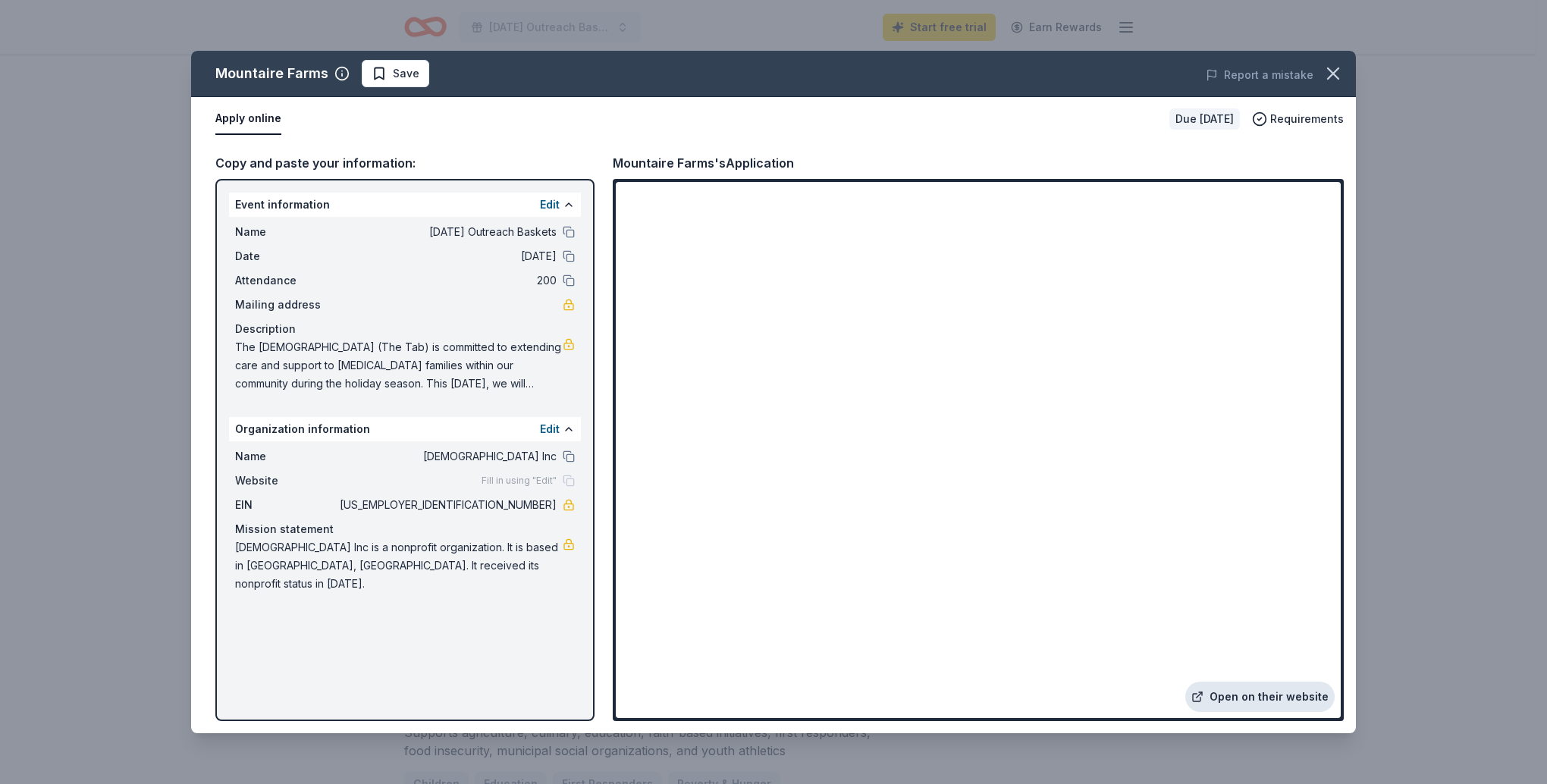
click at [1258, 700] on link "Open on their website" at bounding box center [1259, 697] width 149 height 30
